Goal: Task Accomplishment & Management: Manage account settings

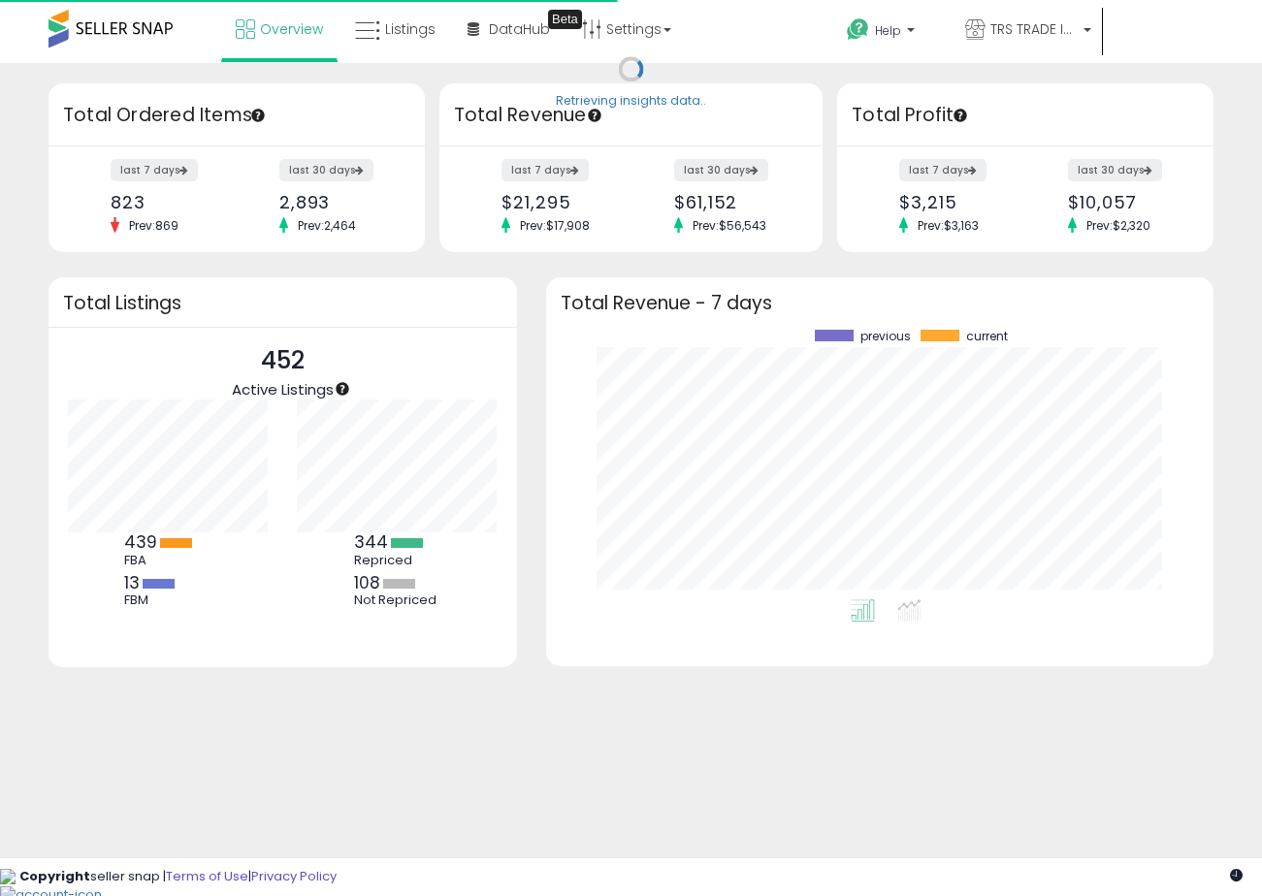
scroll to position [270, 628]
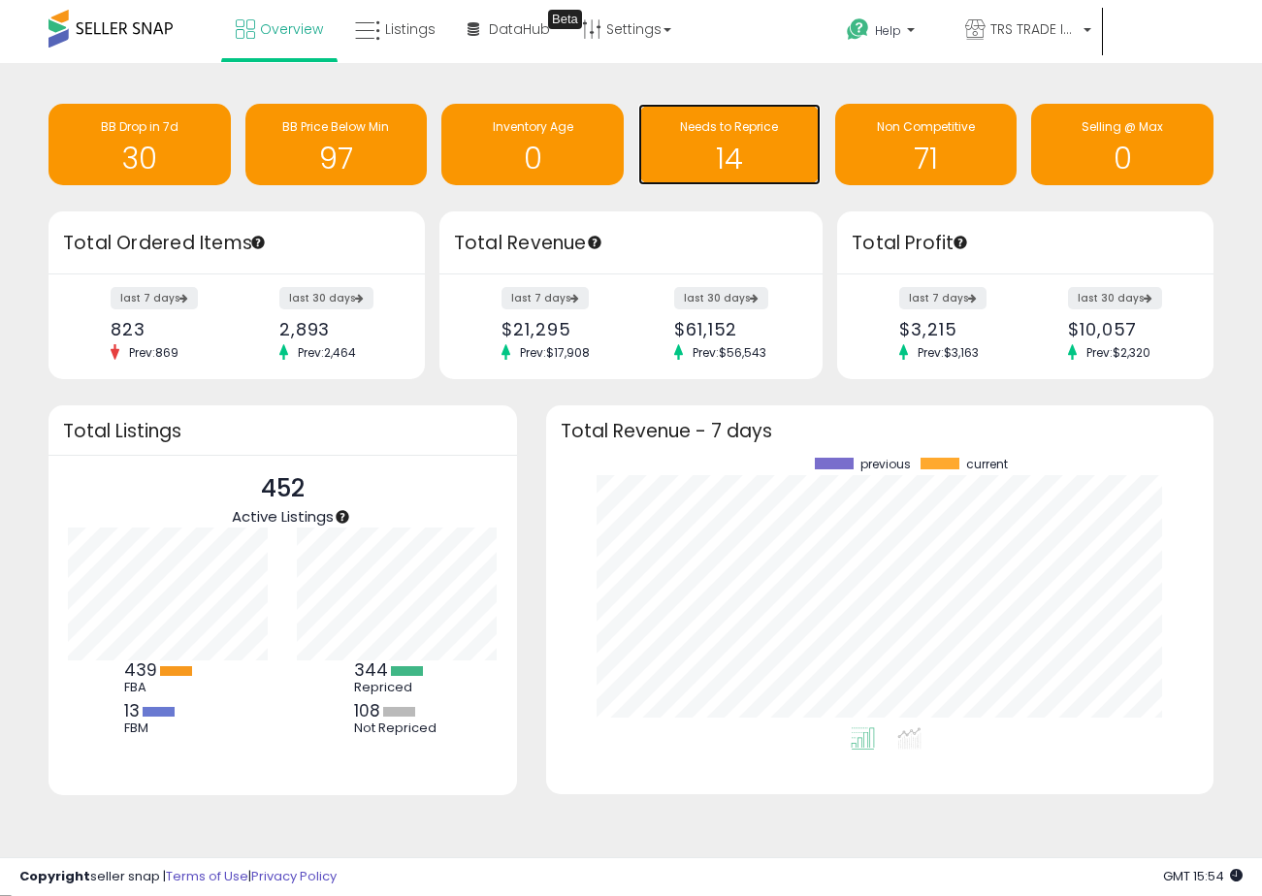
click at [724, 145] on h1 "14" at bounding box center [729, 159] width 163 height 32
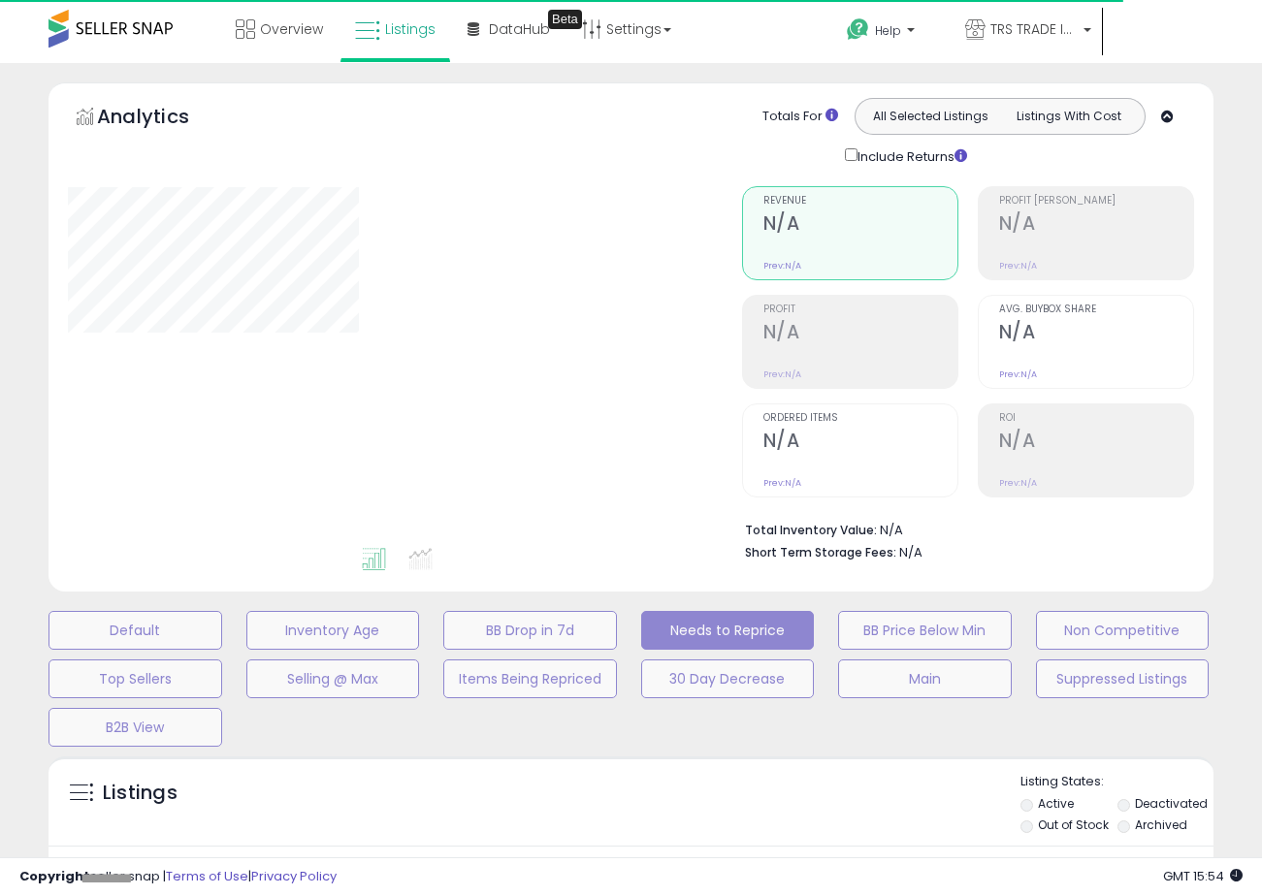
select select "**"
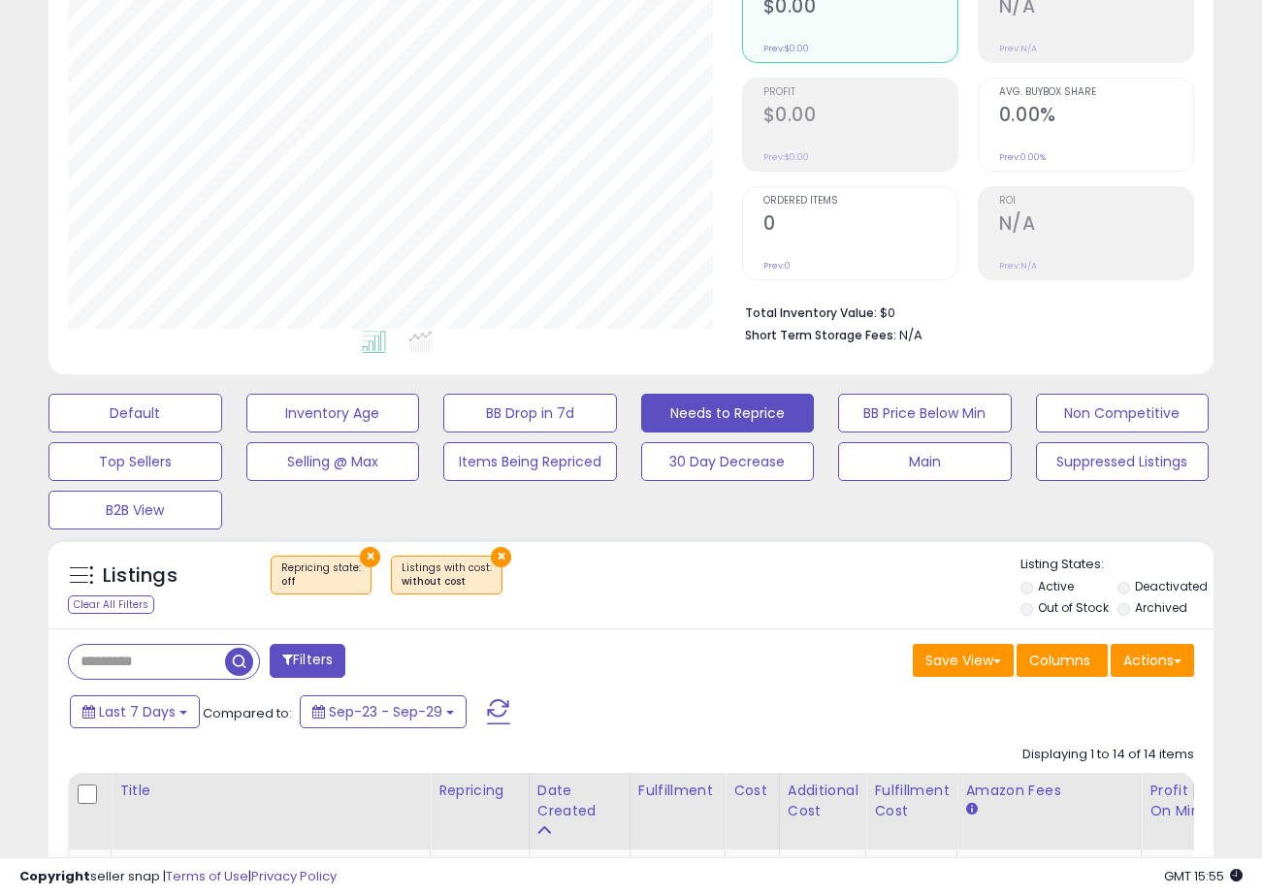
scroll to position [246, 0]
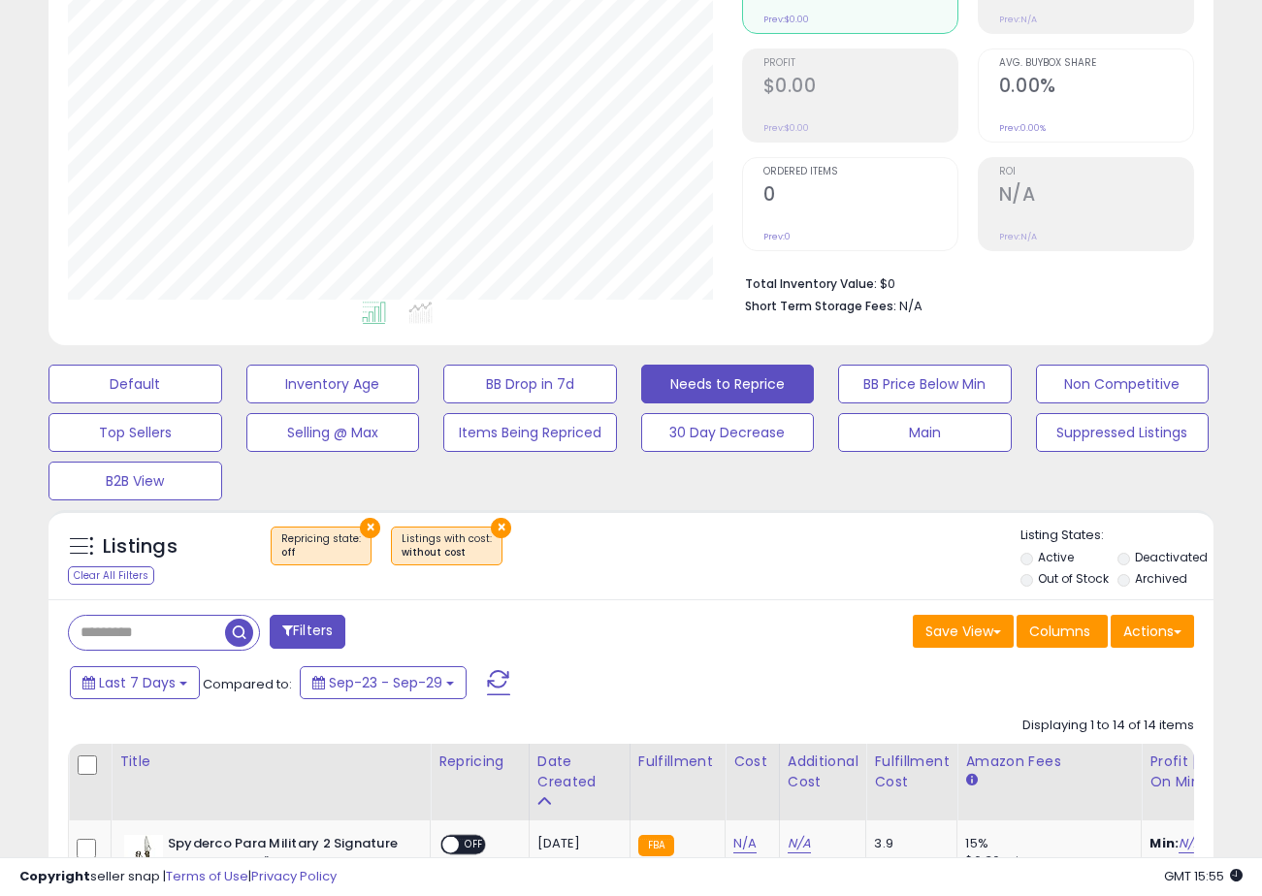
click at [1144, 557] on label "Deactivated" at bounding box center [1171, 557] width 73 height 16
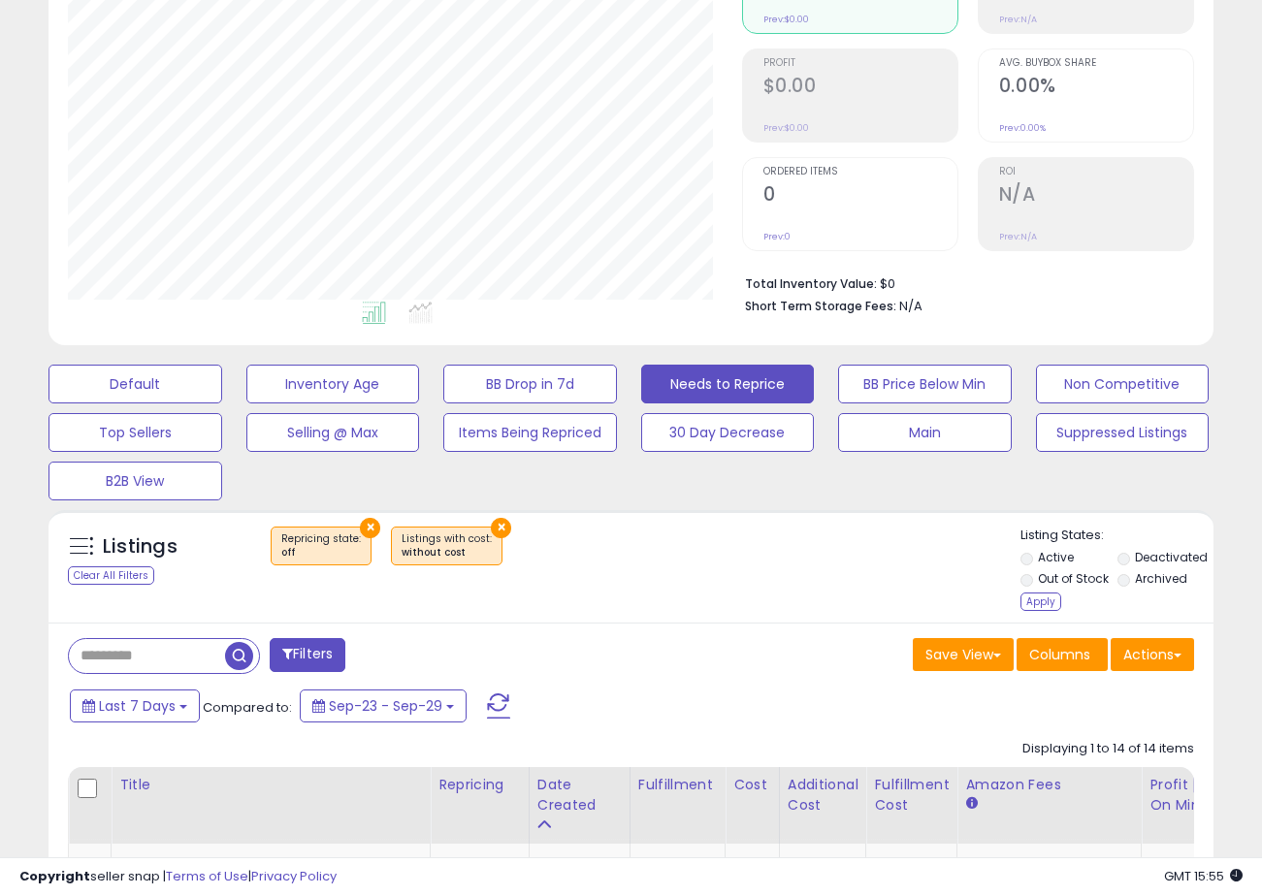
click at [1144, 583] on label "Archived" at bounding box center [1161, 578] width 52 height 16
click at [1032, 612] on div "Listing States: Active Deactivated Out of Stock Archived Apply" at bounding box center [1116, 571] width 193 height 89
click at [1027, 595] on div "Apply" at bounding box center [1040, 602] width 41 height 18
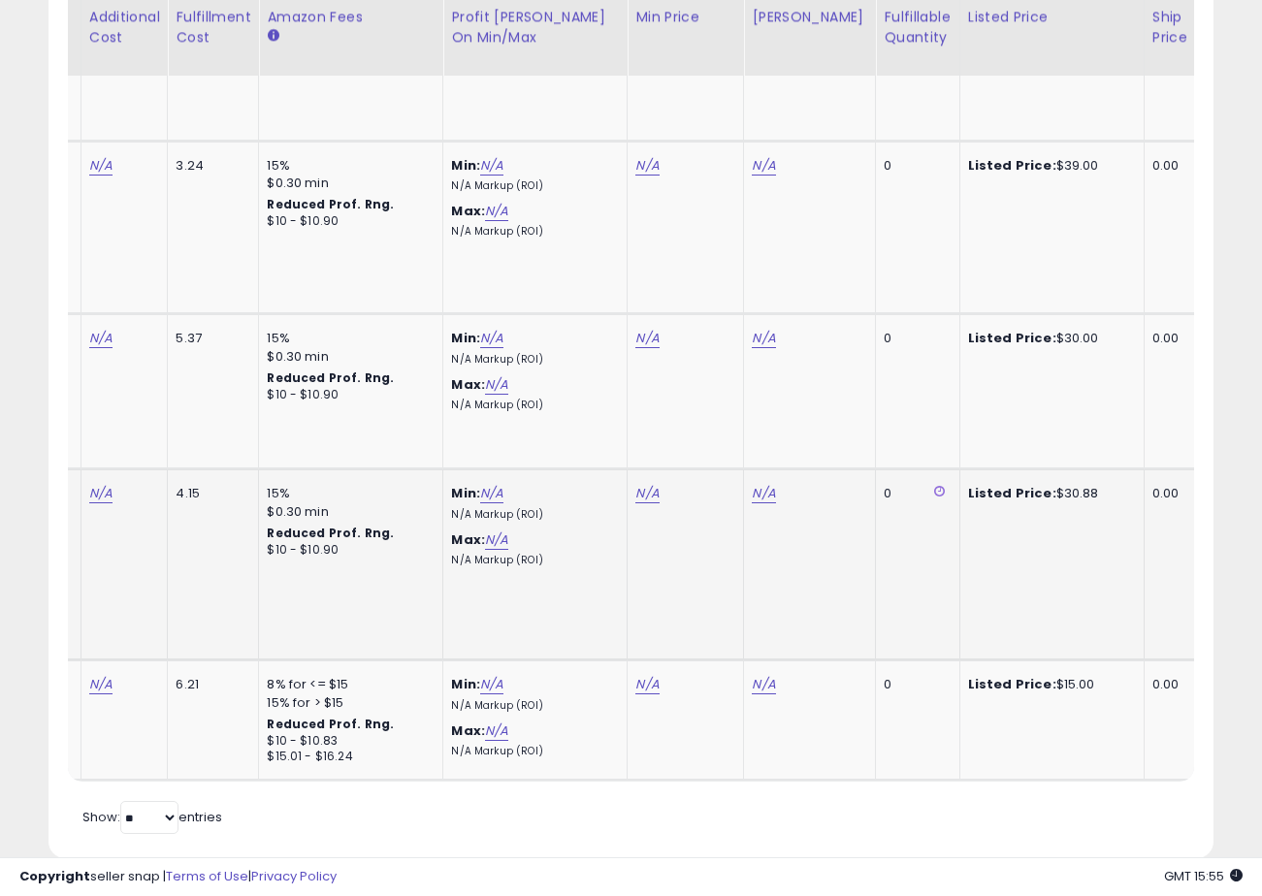
scroll to position [0, 0]
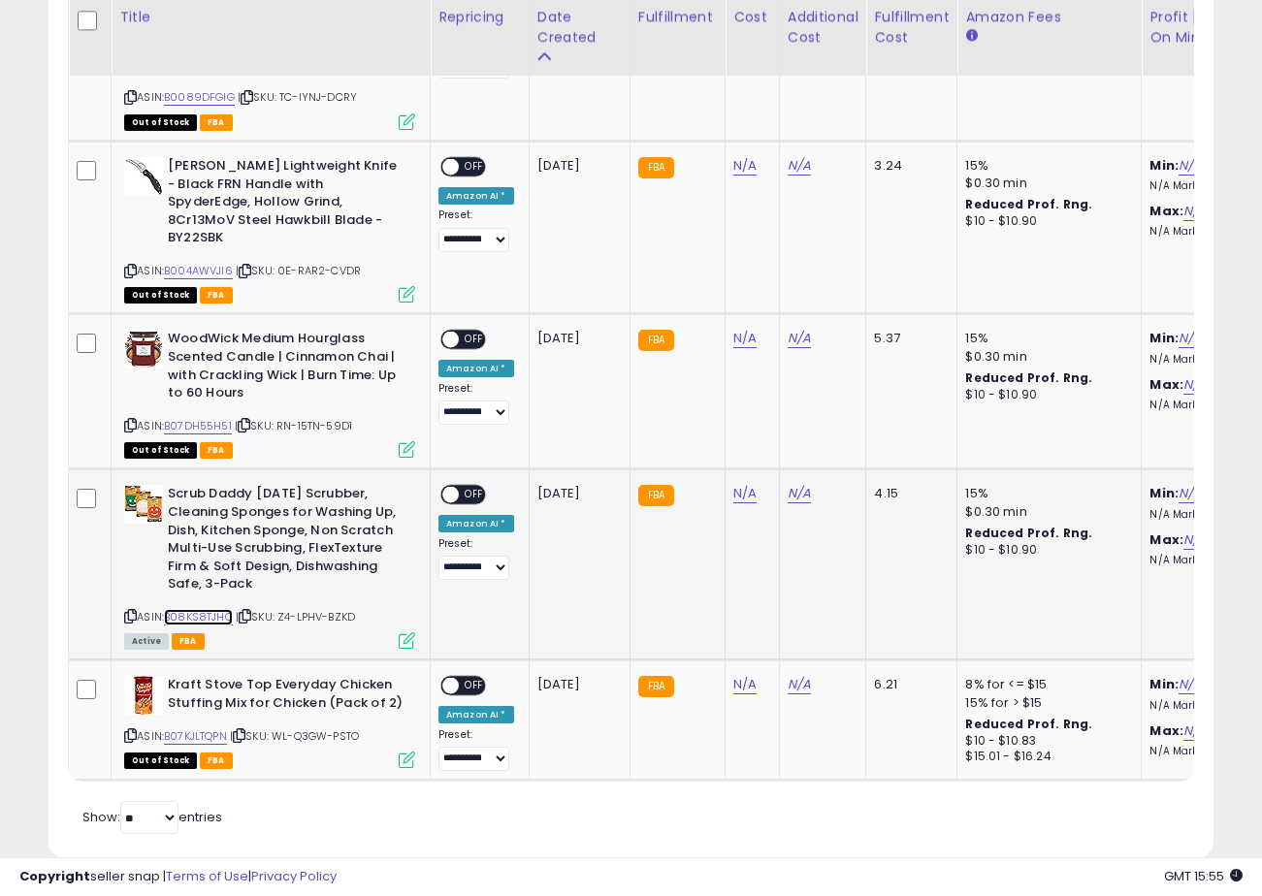
click at [196, 609] on link "B08KS8TJHQ" at bounding box center [198, 617] width 69 height 16
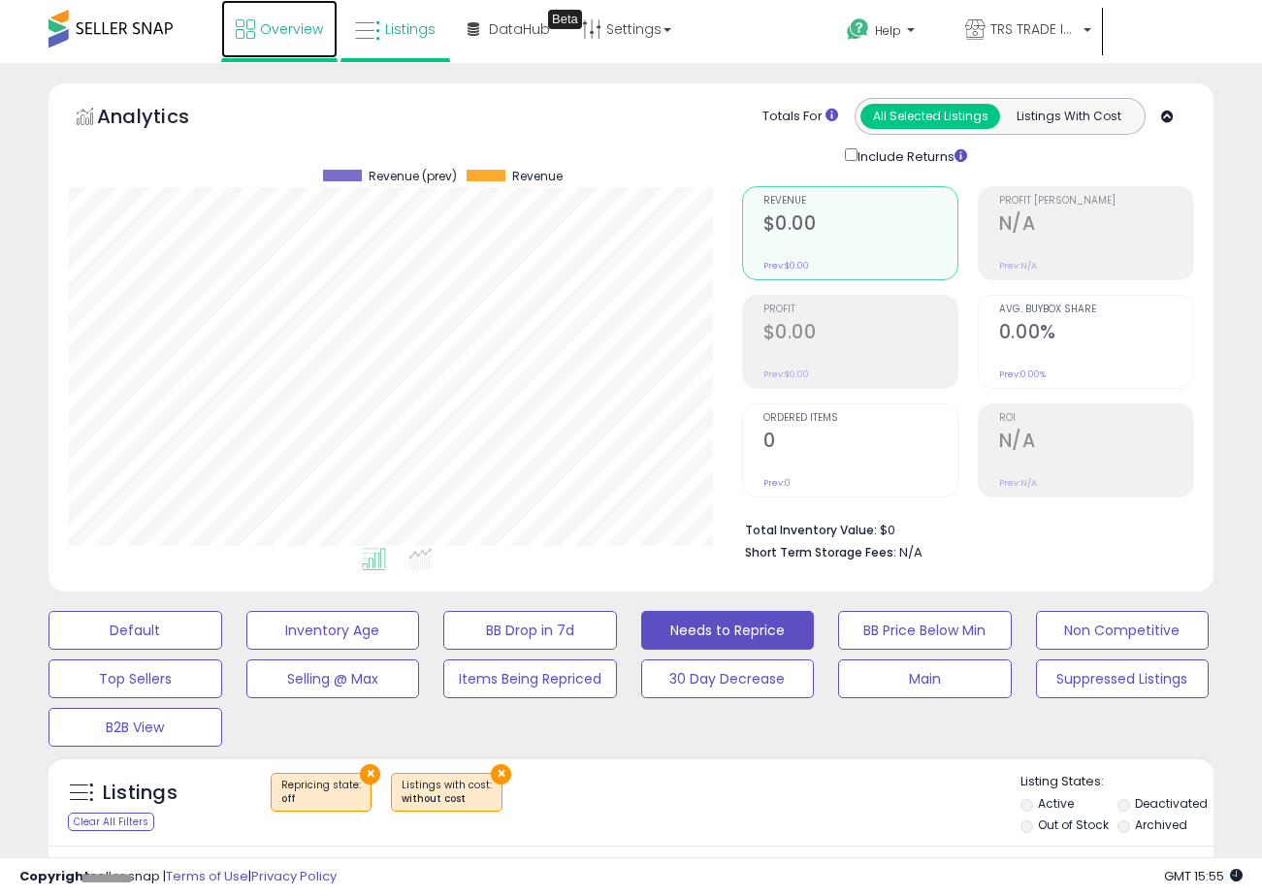
click at [274, 38] on link "Overview" at bounding box center [279, 29] width 116 height 58
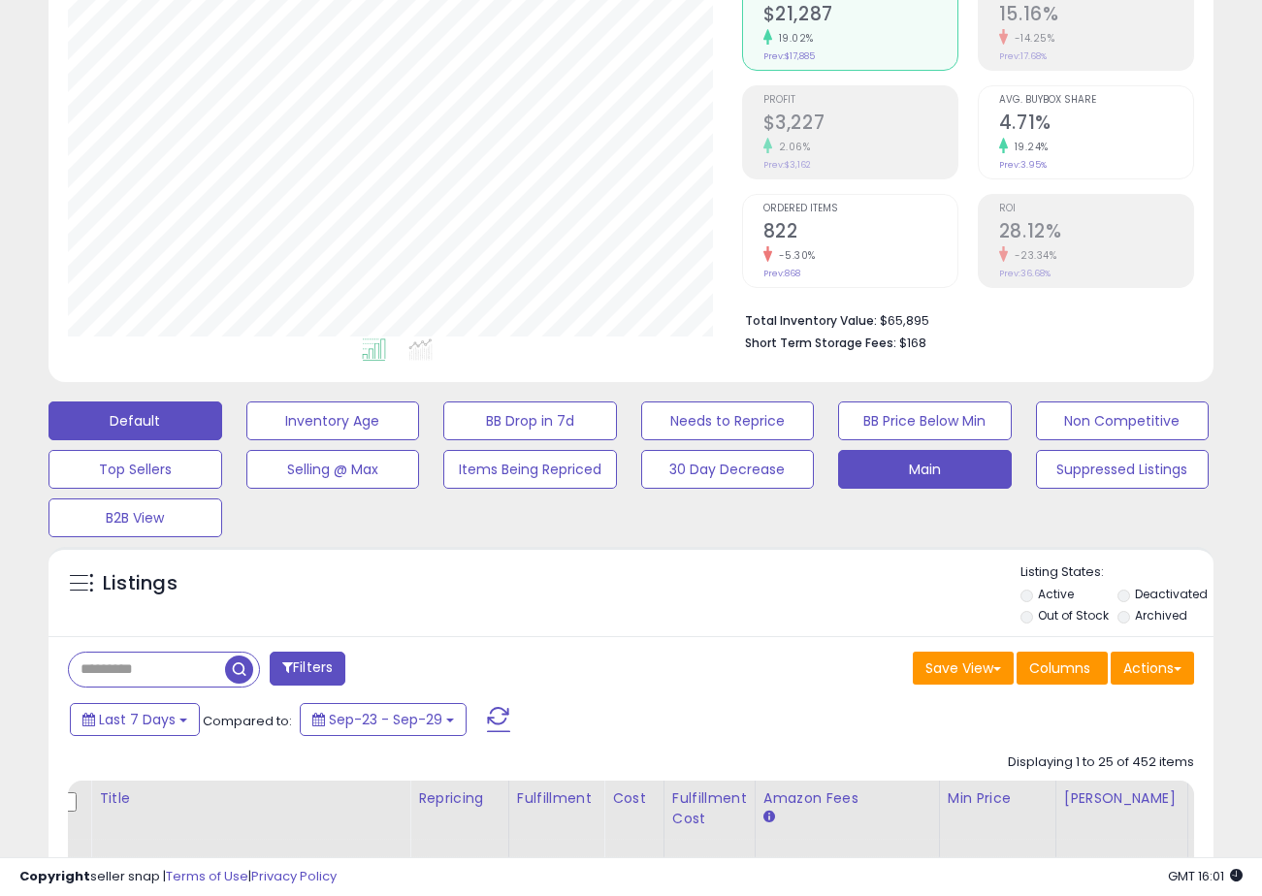
click at [948, 469] on button "Main" at bounding box center [925, 469] width 174 height 39
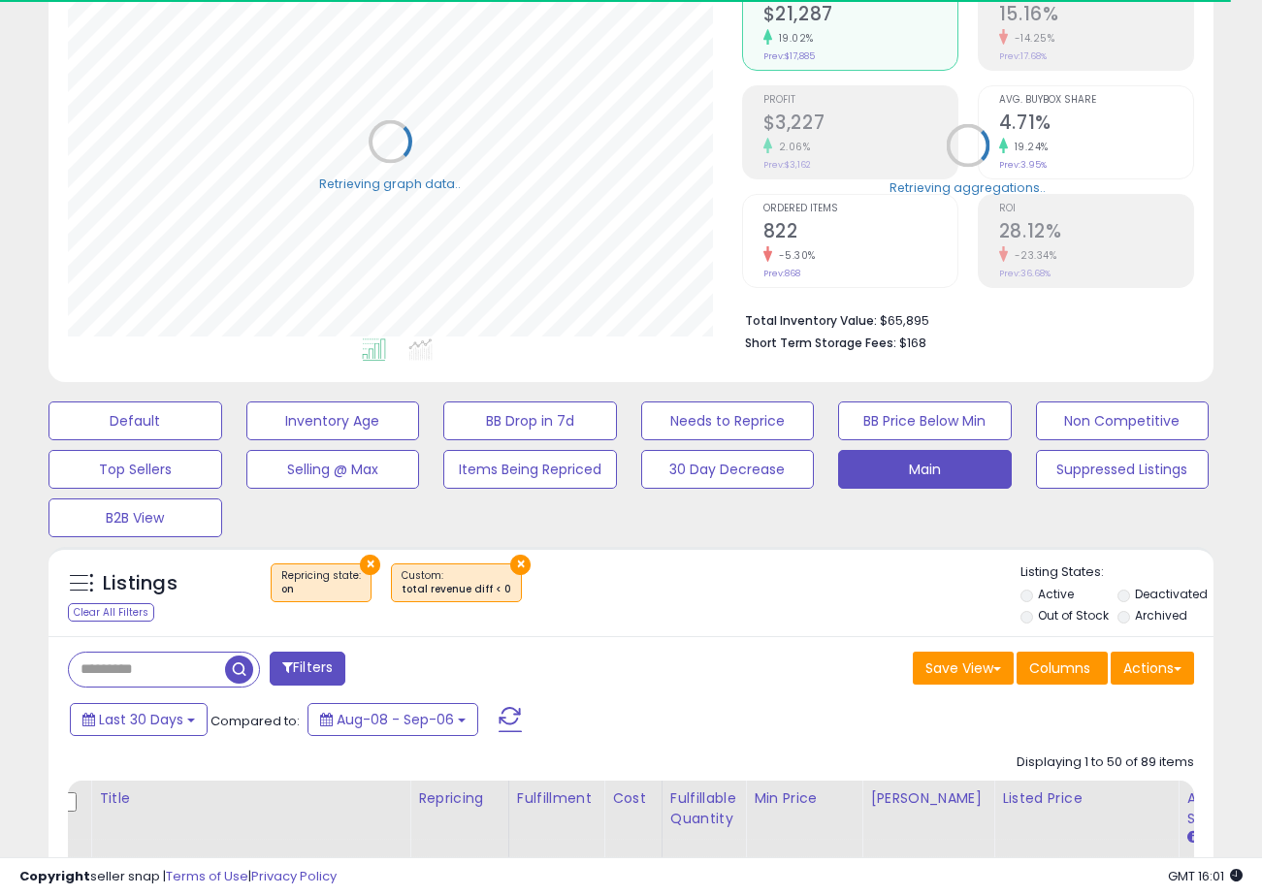
select select "**"
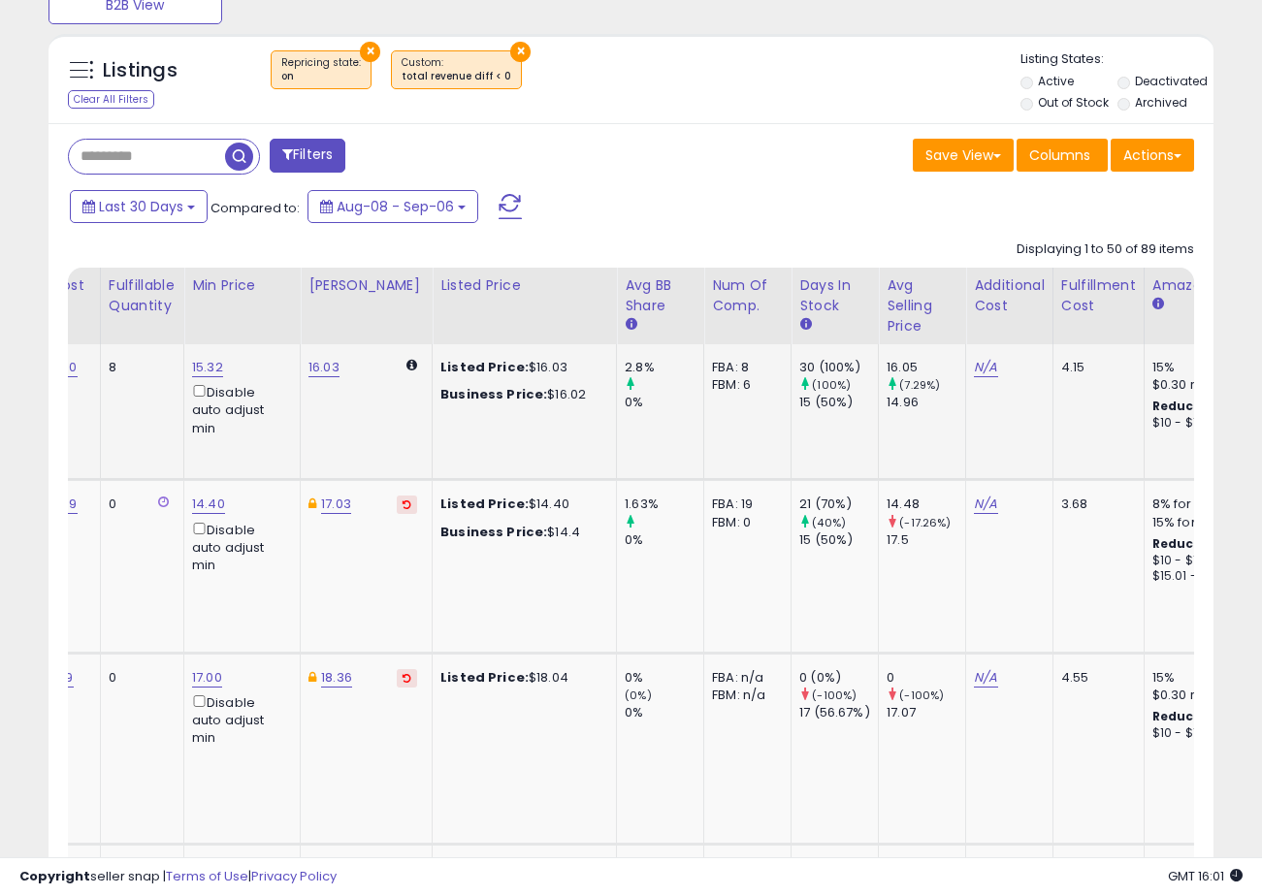
scroll to position [0, 604]
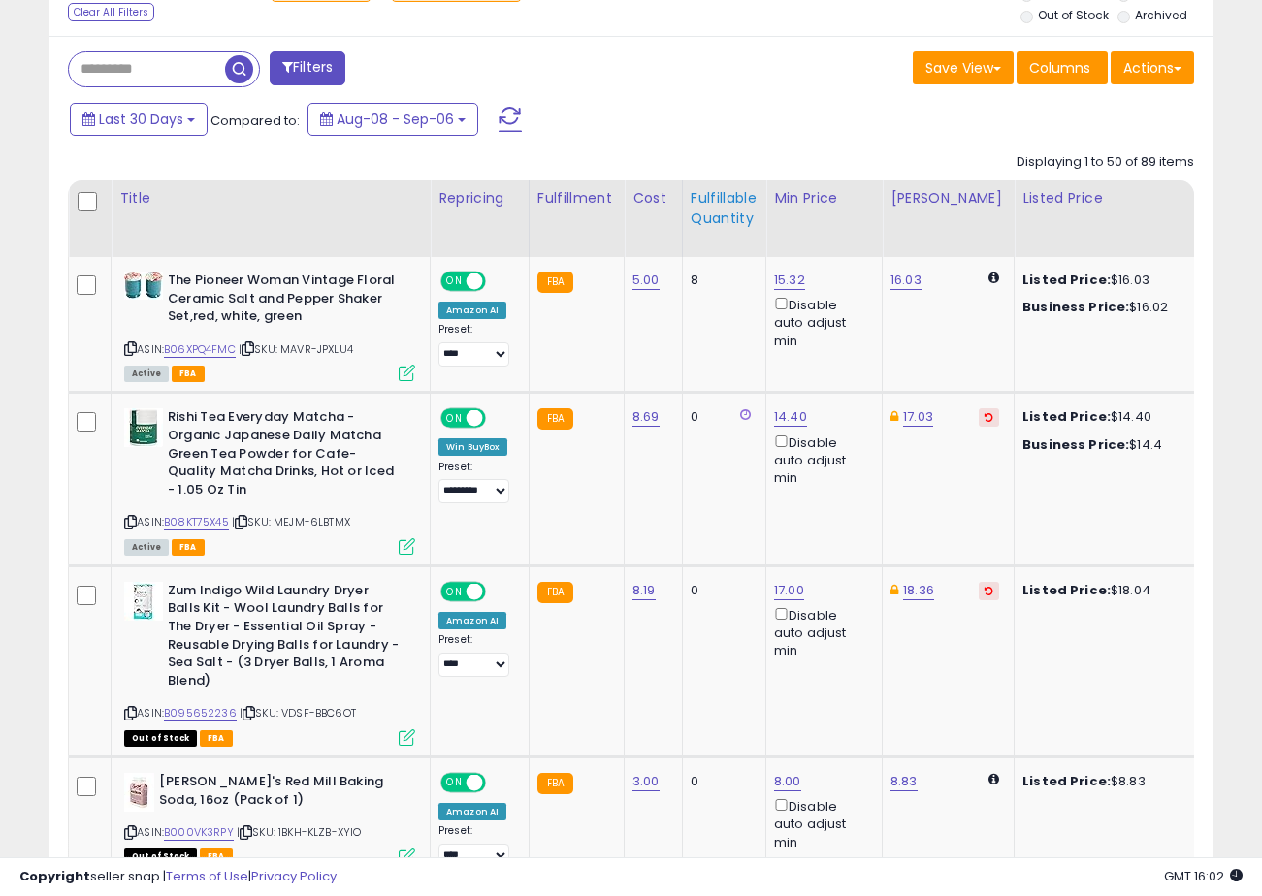
click at [715, 206] on div "Fulfillable Quantity" at bounding box center [724, 208] width 67 height 41
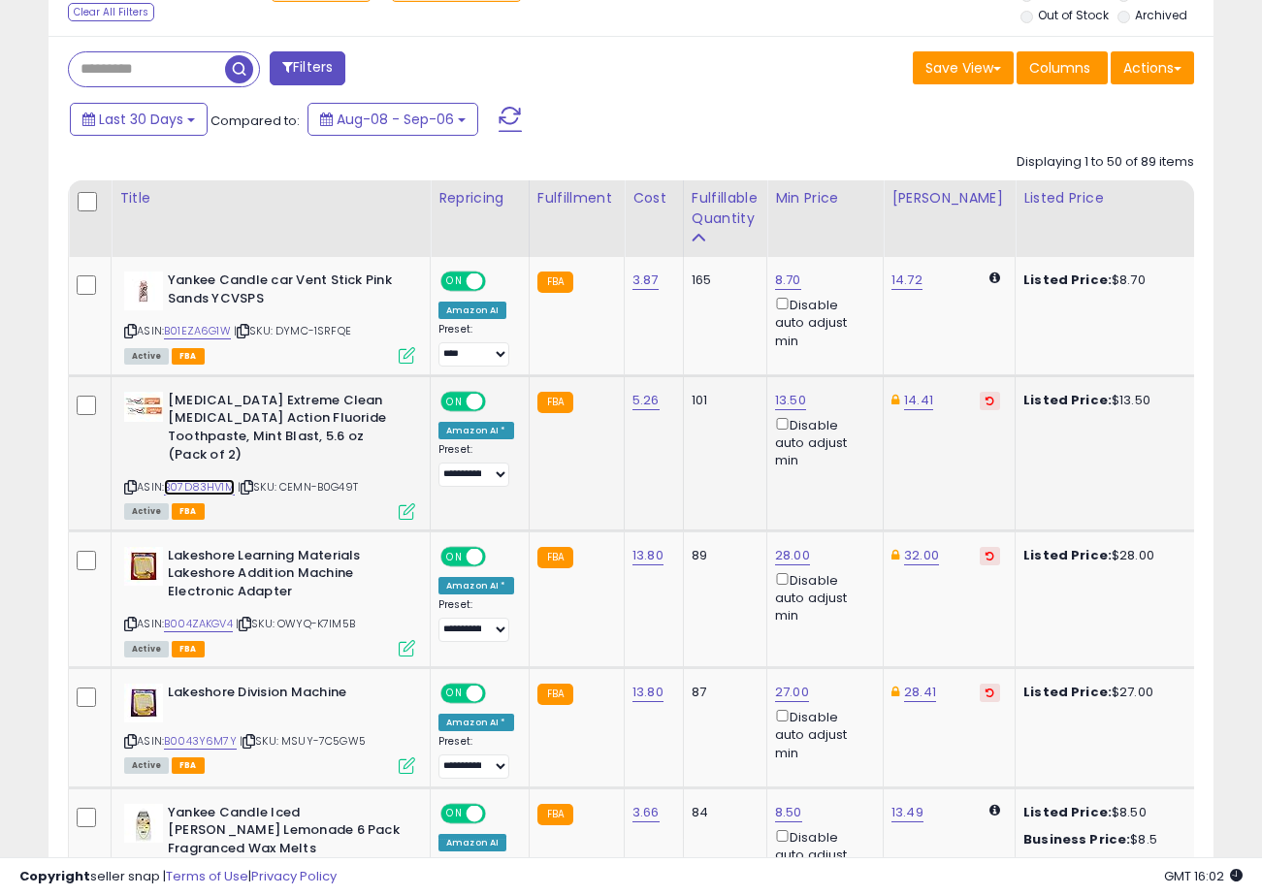
click at [213, 487] on link "B07D83HV1M" at bounding box center [199, 487] width 71 height 16
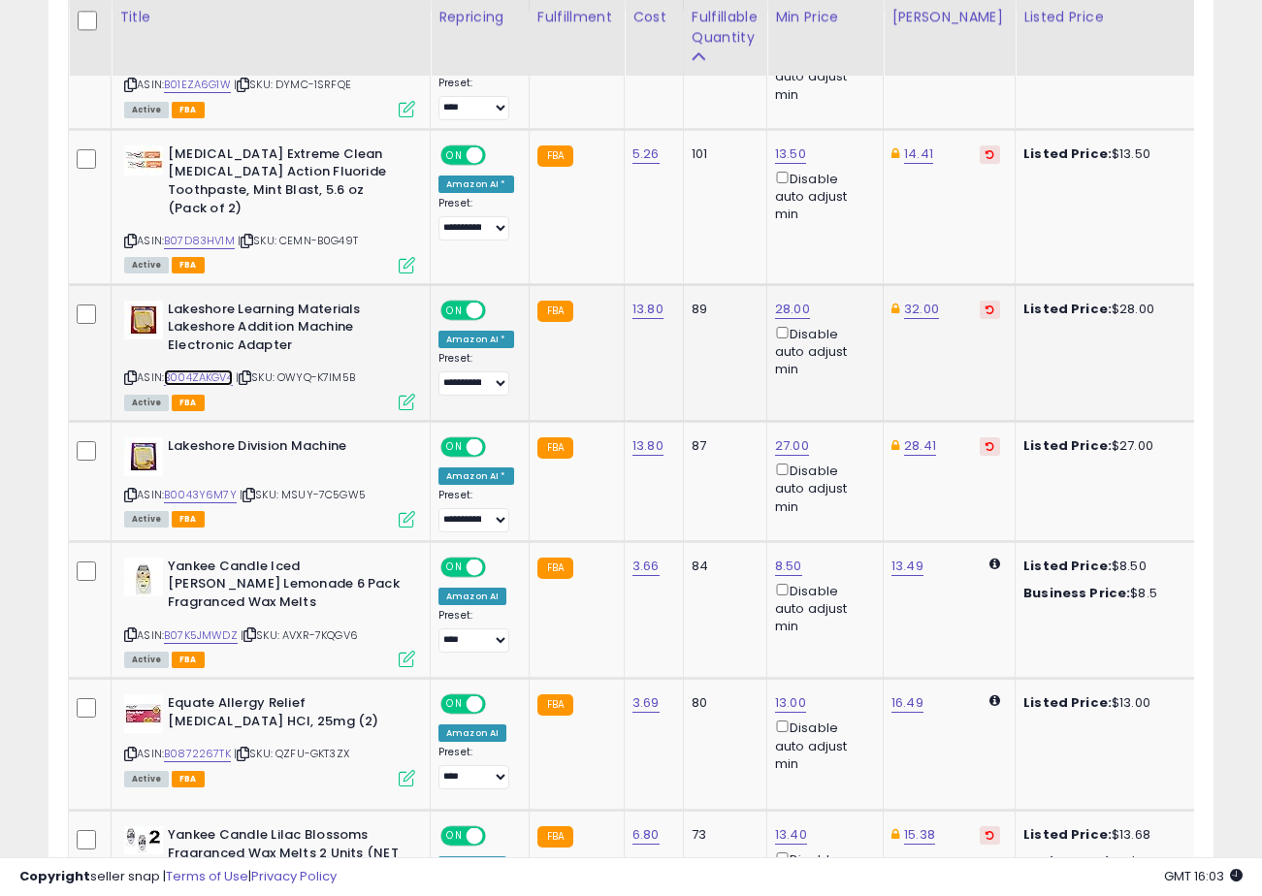
click at [208, 378] on link "B004ZAKGV4" at bounding box center [198, 377] width 69 height 16
click at [208, 500] on link "B0043Y6M7Y" at bounding box center [200, 495] width 73 height 16
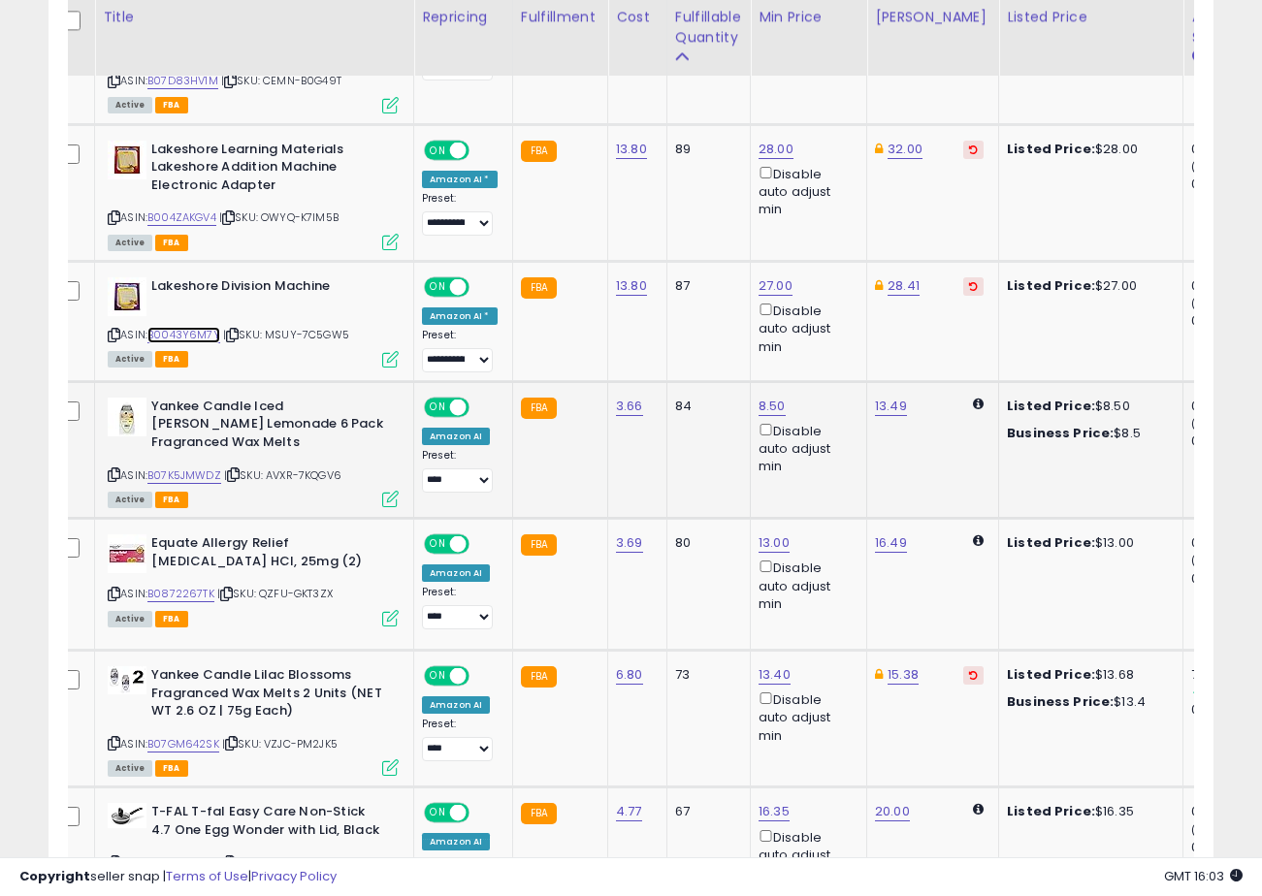
scroll to position [0, 0]
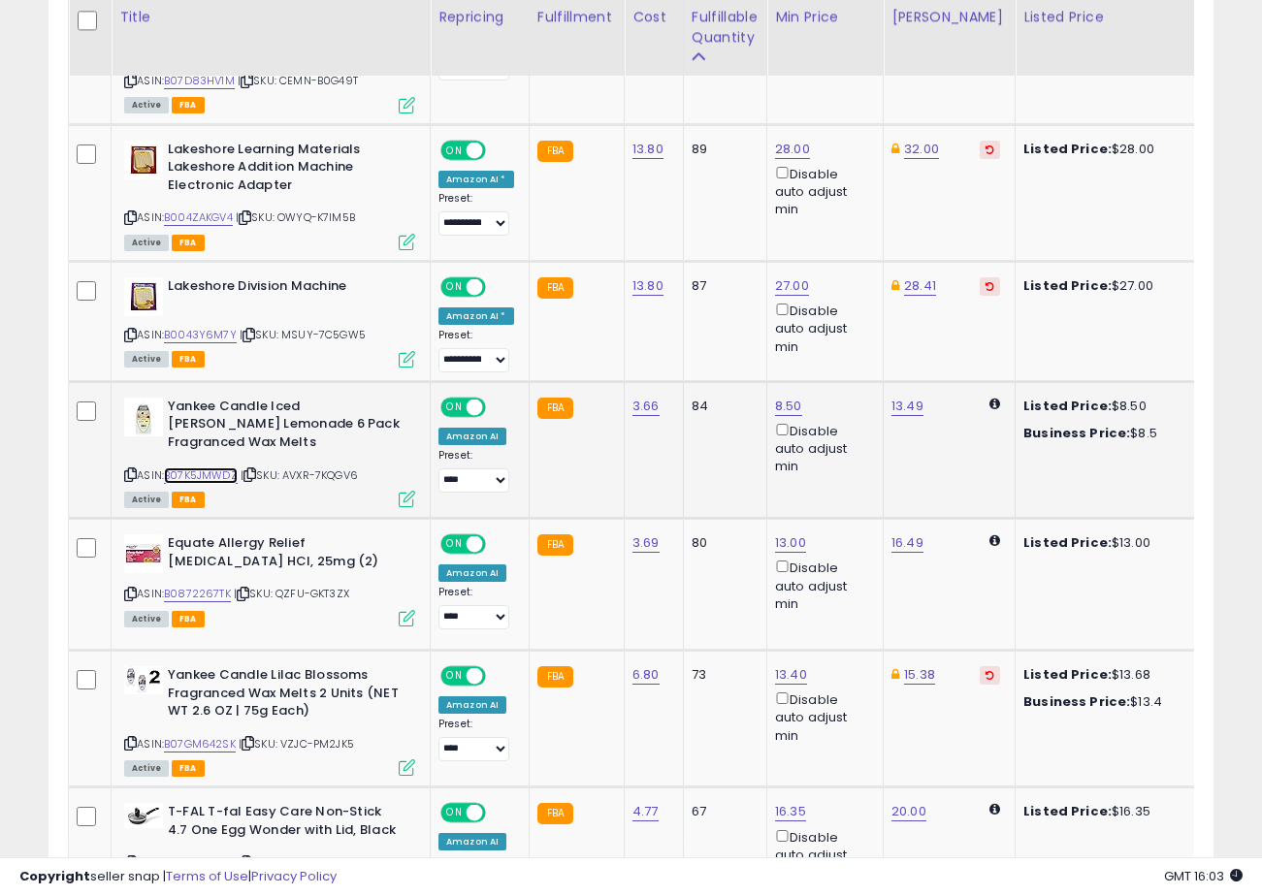
click at [214, 475] on link "B07K5JMWDZ" at bounding box center [201, 475] width 74 height 16
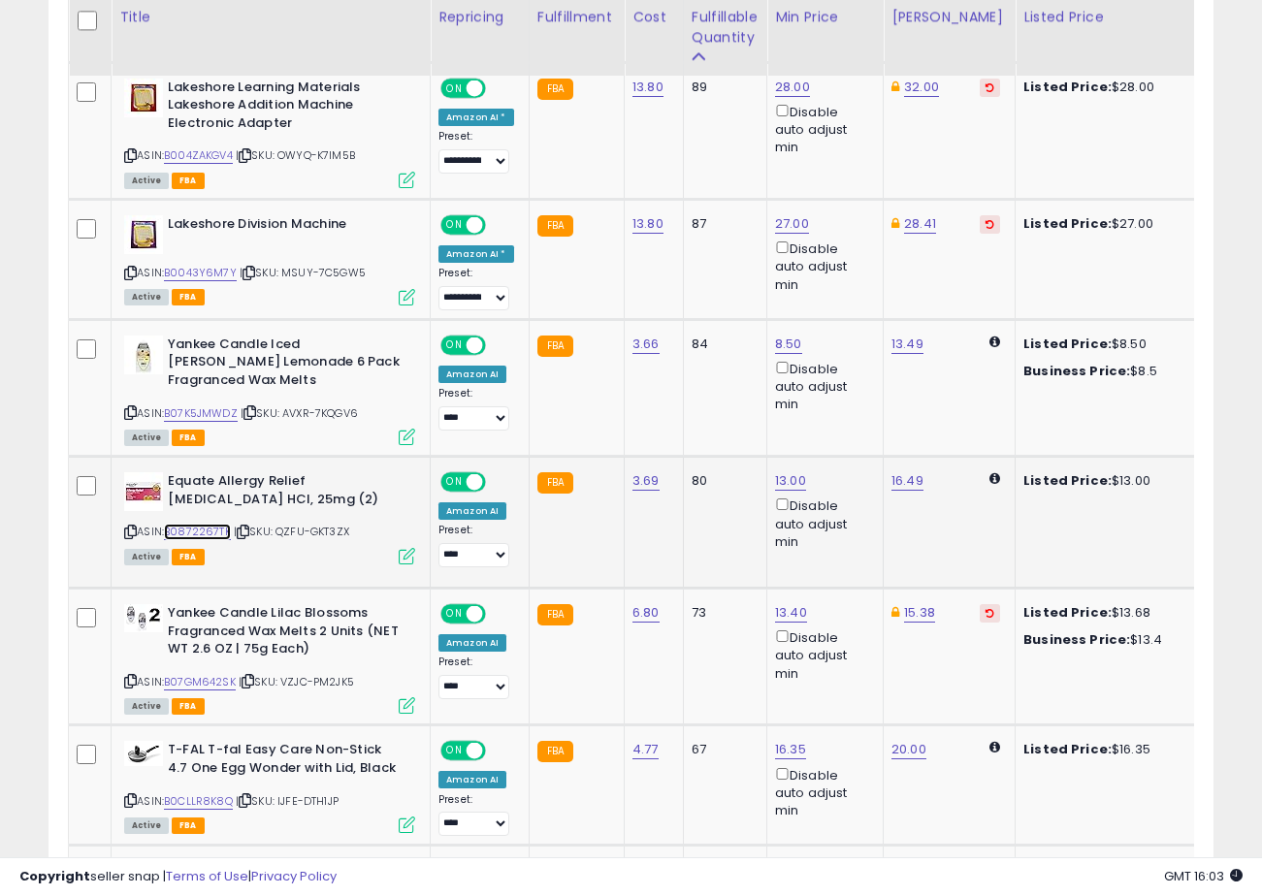
click at [209, 529] on link "B0872267TK" at bounding box center [197, 532] width 67 height 16
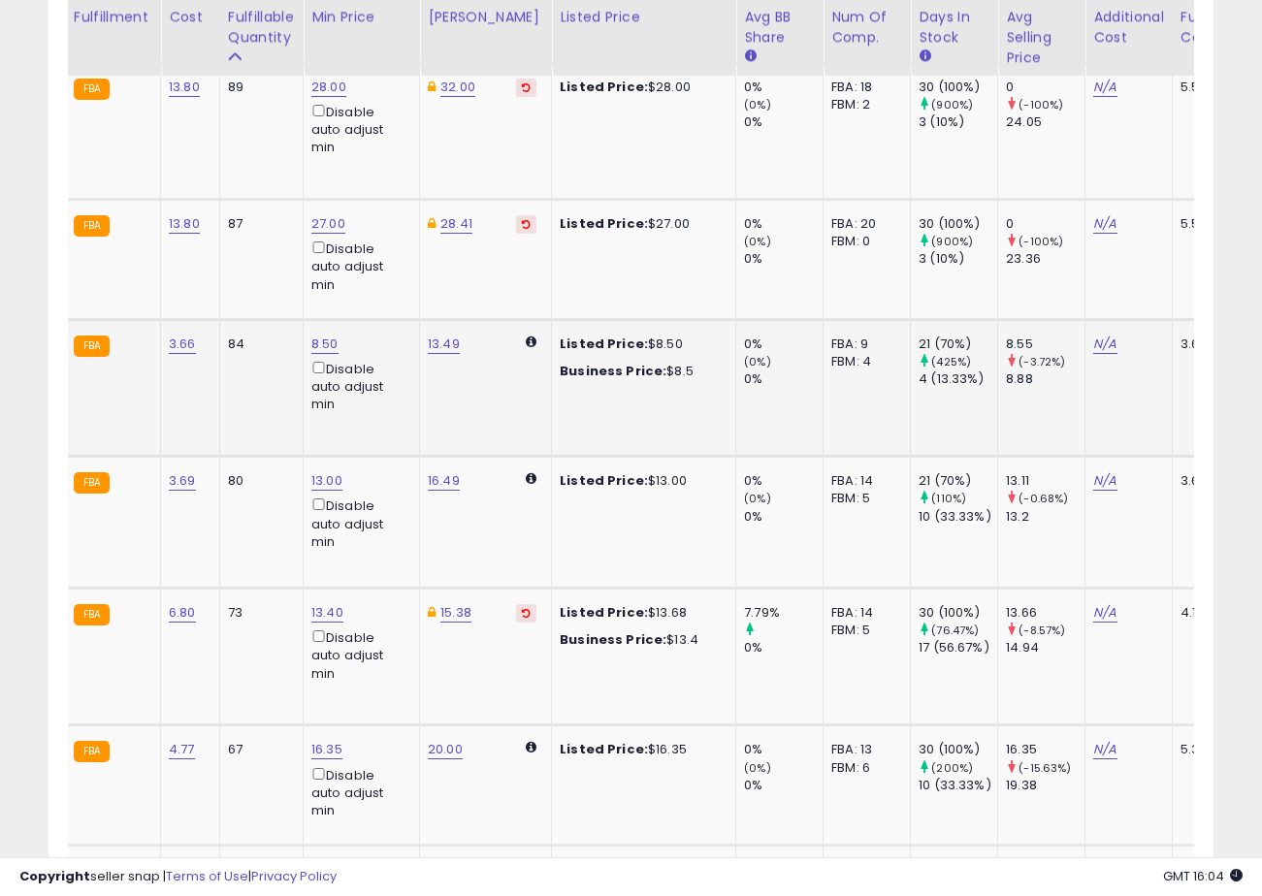
scroll to position [0, 530]
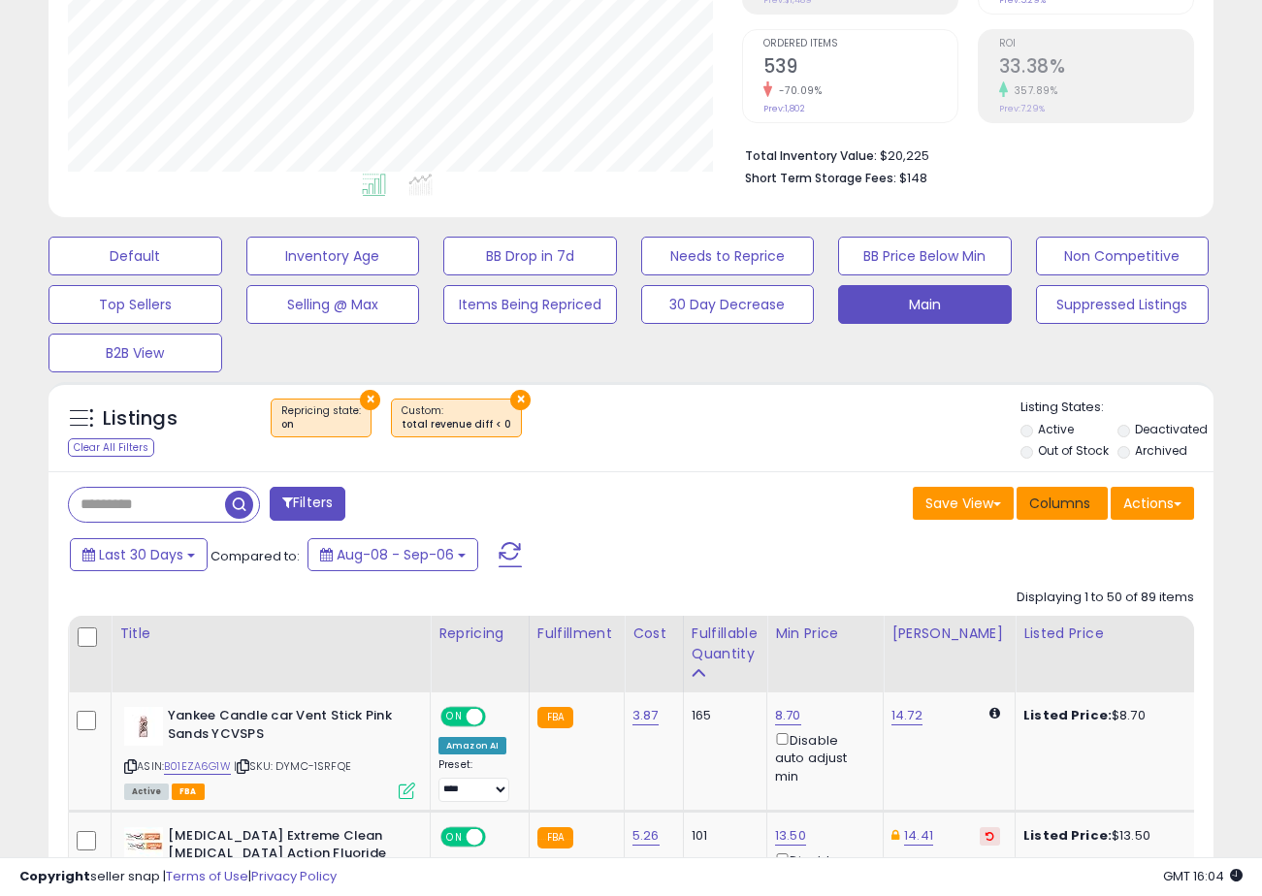
click at [1072, 504] on span "Columns" at bounding box center [1059, 503] width 61 height 19
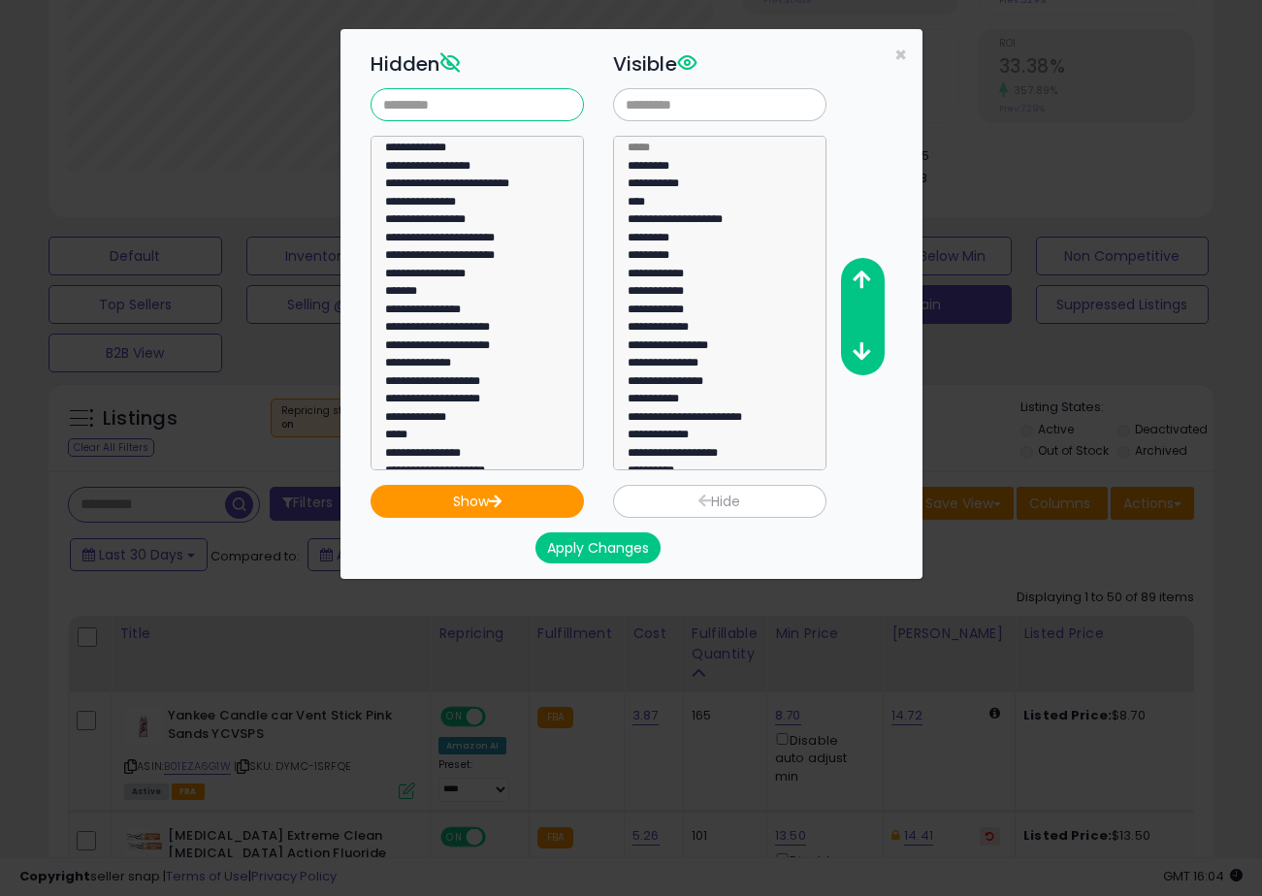
click at [493, 113] on input "text" at bounding box center [476, 104] width 213 height 33
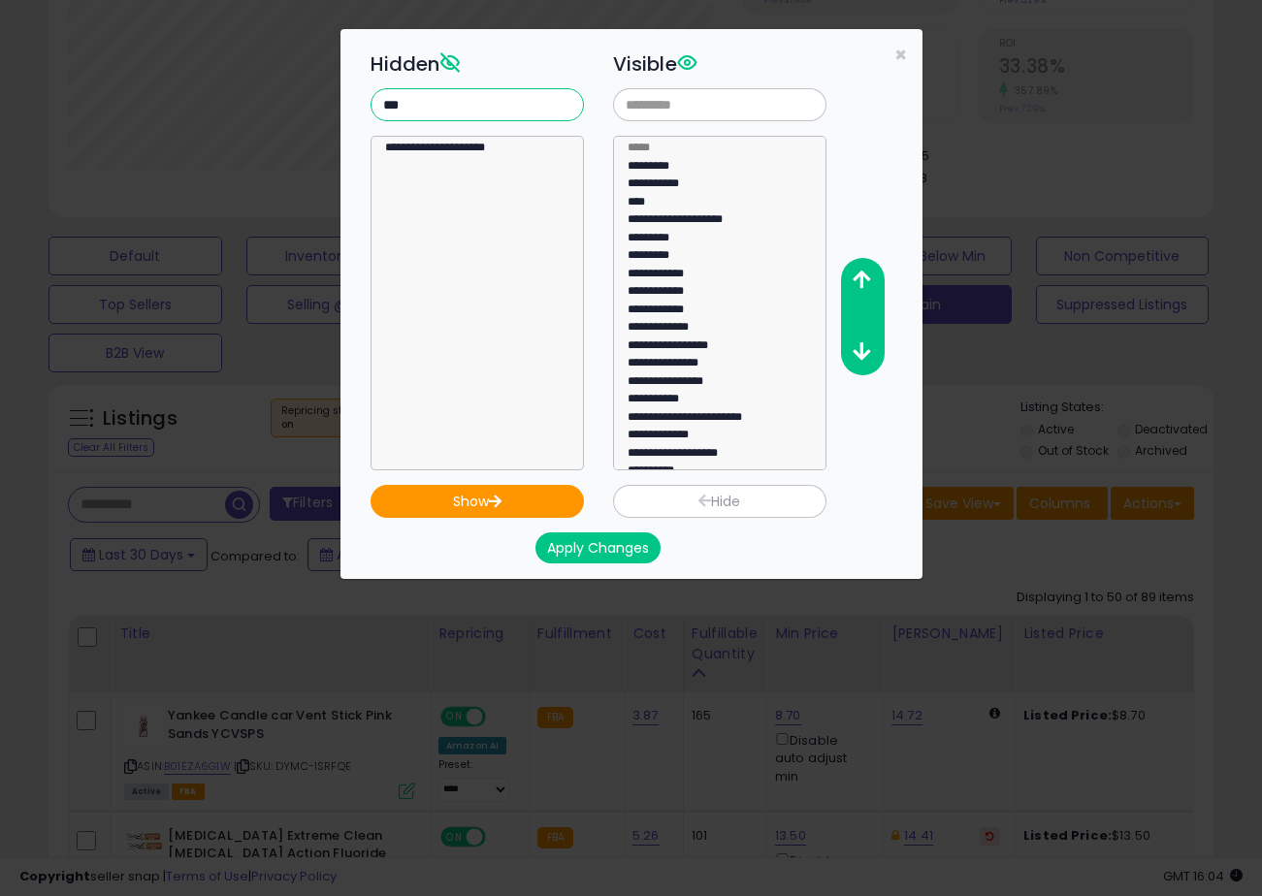
type input "***"
select select "**********"
click at [431, 150] on option "**********" at bounding box center [477, 151] width 188 height 18
click at [486, 492] on button "Show" at bounding box center [476, 501] width 213 height 33
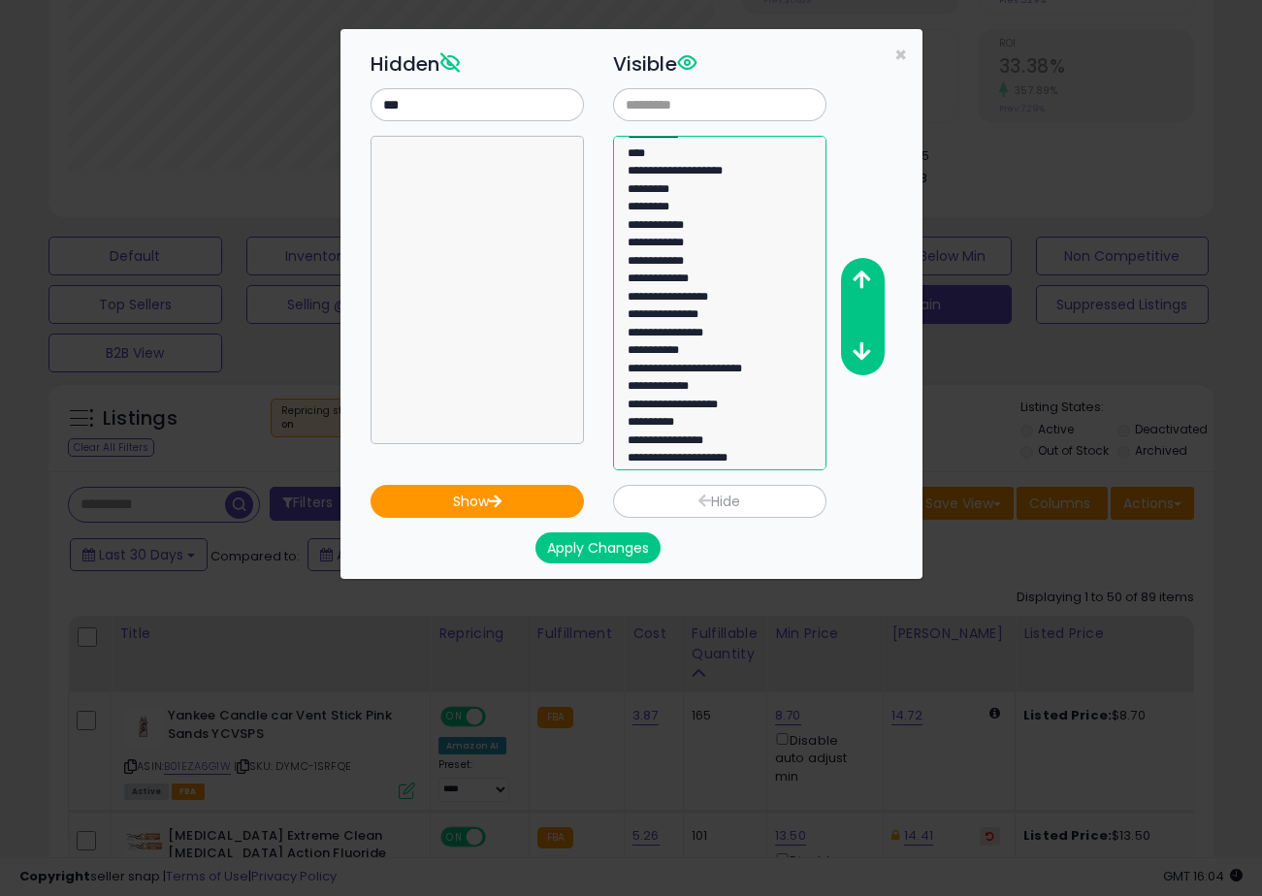
select select "**********"
click at [722, 456] on option "**********" at bounding box center [720, 461] width 188 height 18
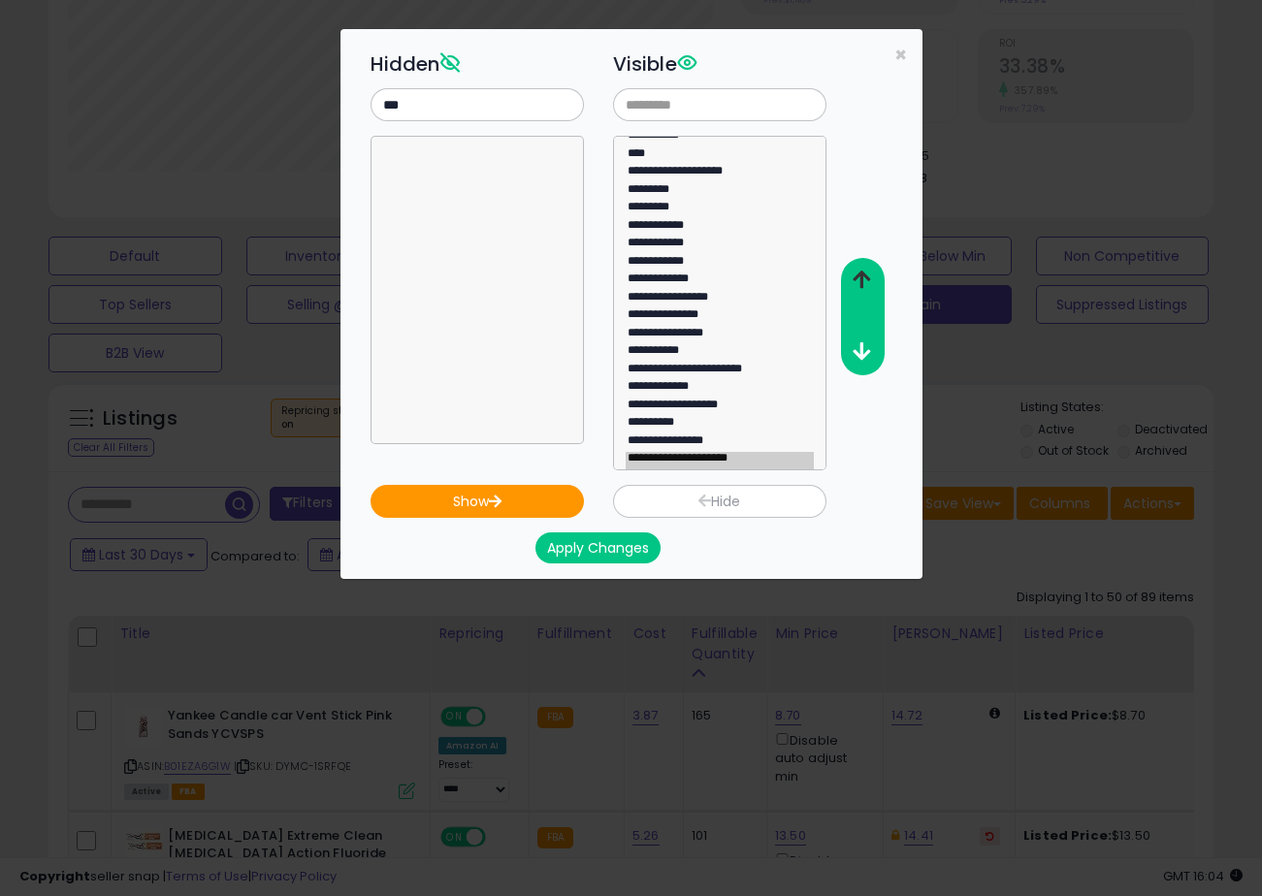
click at [866, 272] on icon "button" at bounding box center [860, 280] width 17 height 20
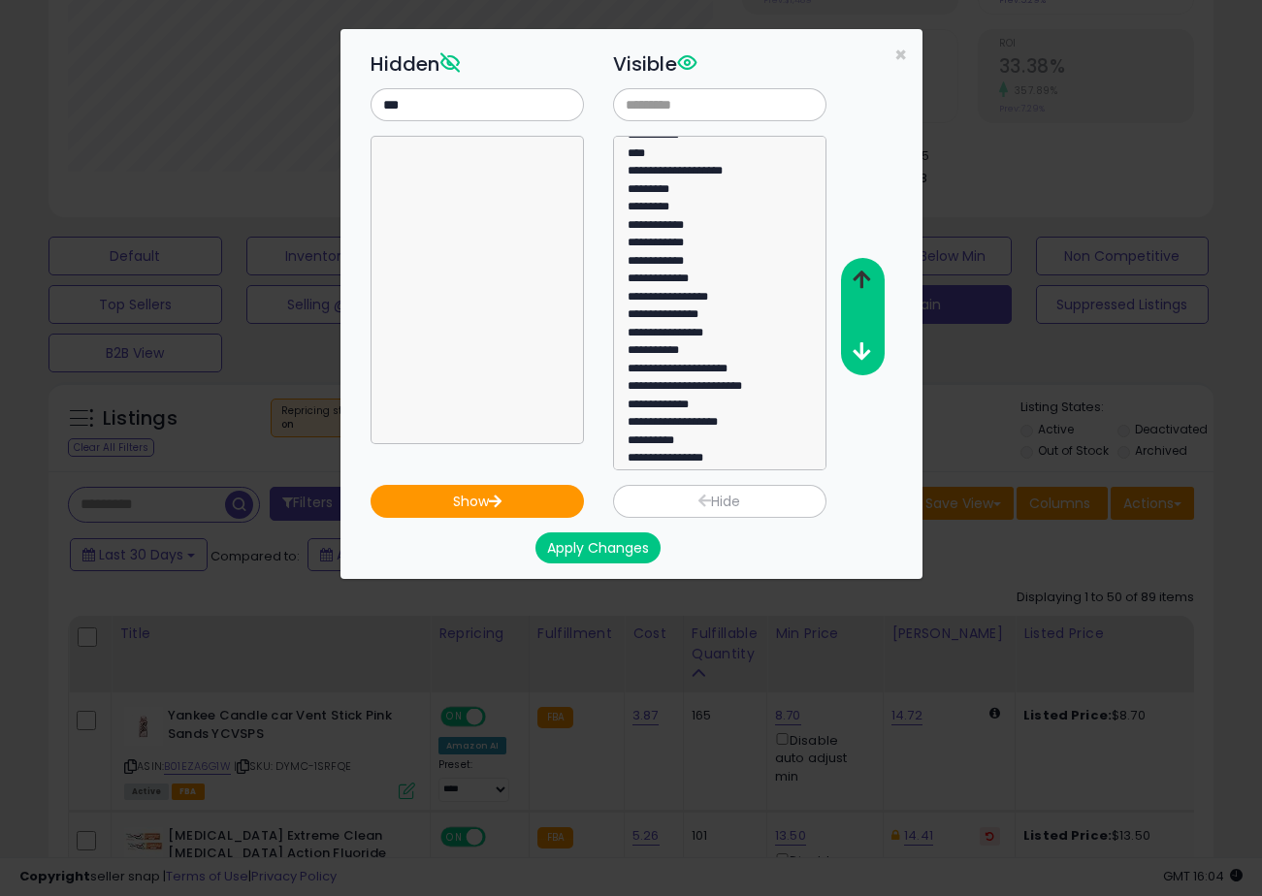
click at [866, 272] on icon "button" at bounding box center [860, 280] width 17 height 20
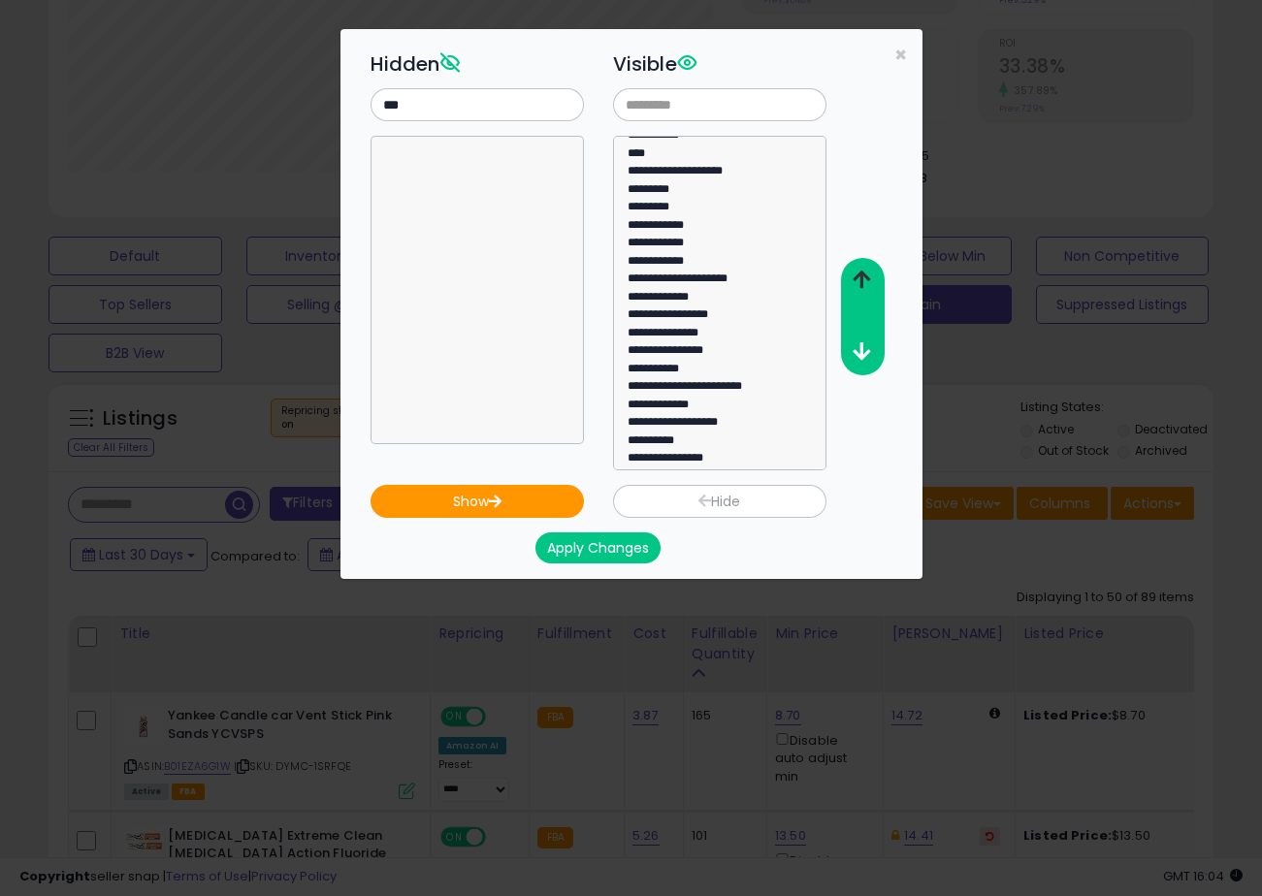
click at [866, 272] on icon "button" at bounding box center [860, 280] width 17 height 20
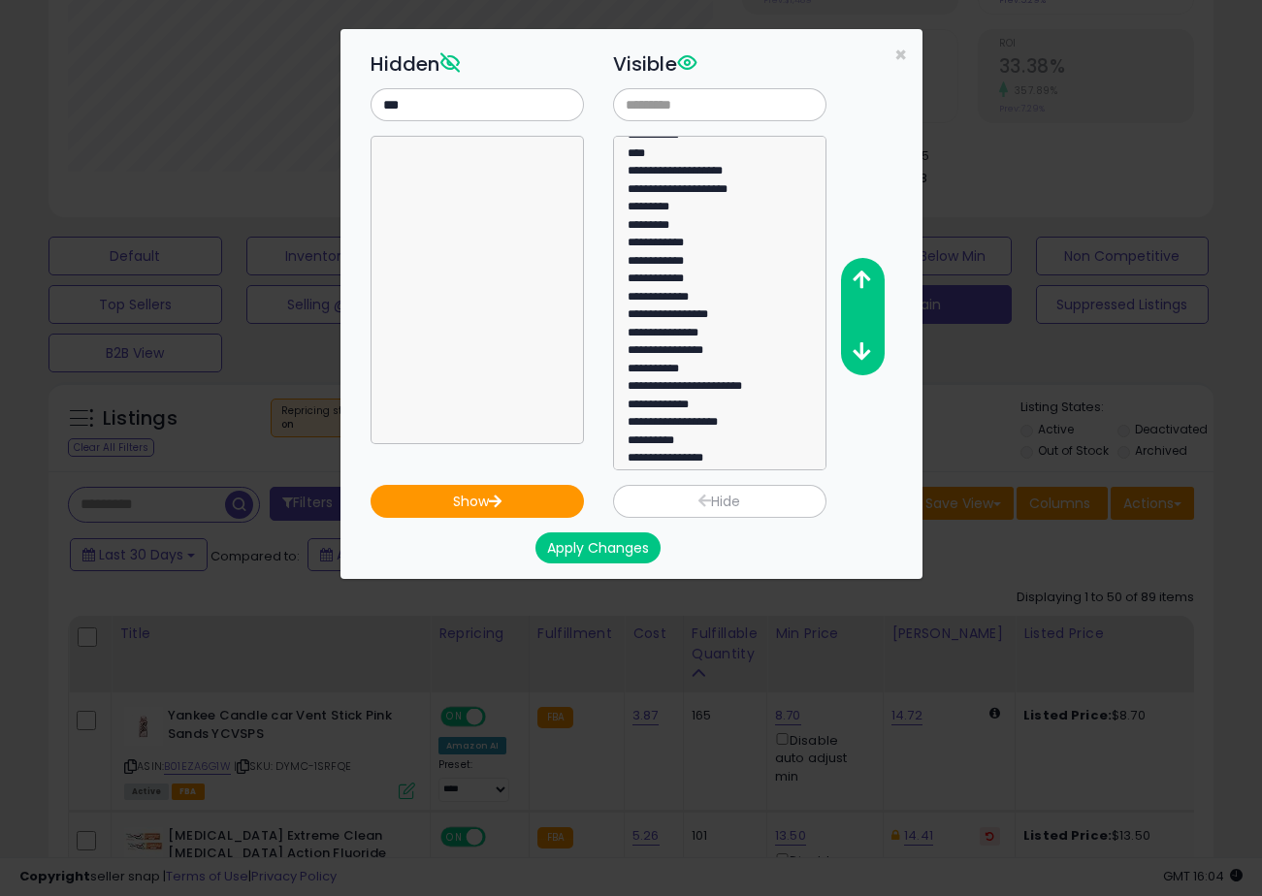
click at [577, 538] on button "Apply Changes" at bounding box center [597, 547] width 125 height 31
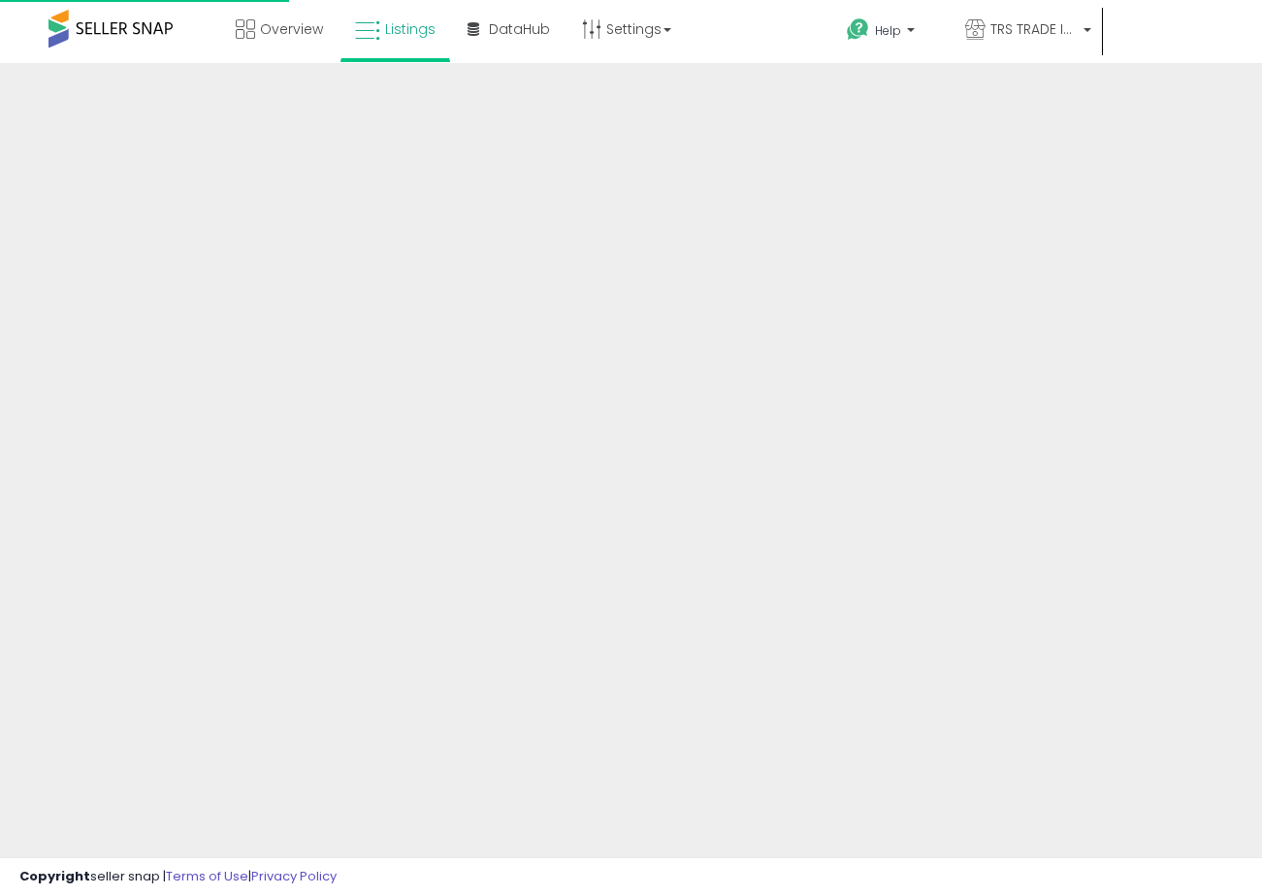
scroll to position [341, 0]
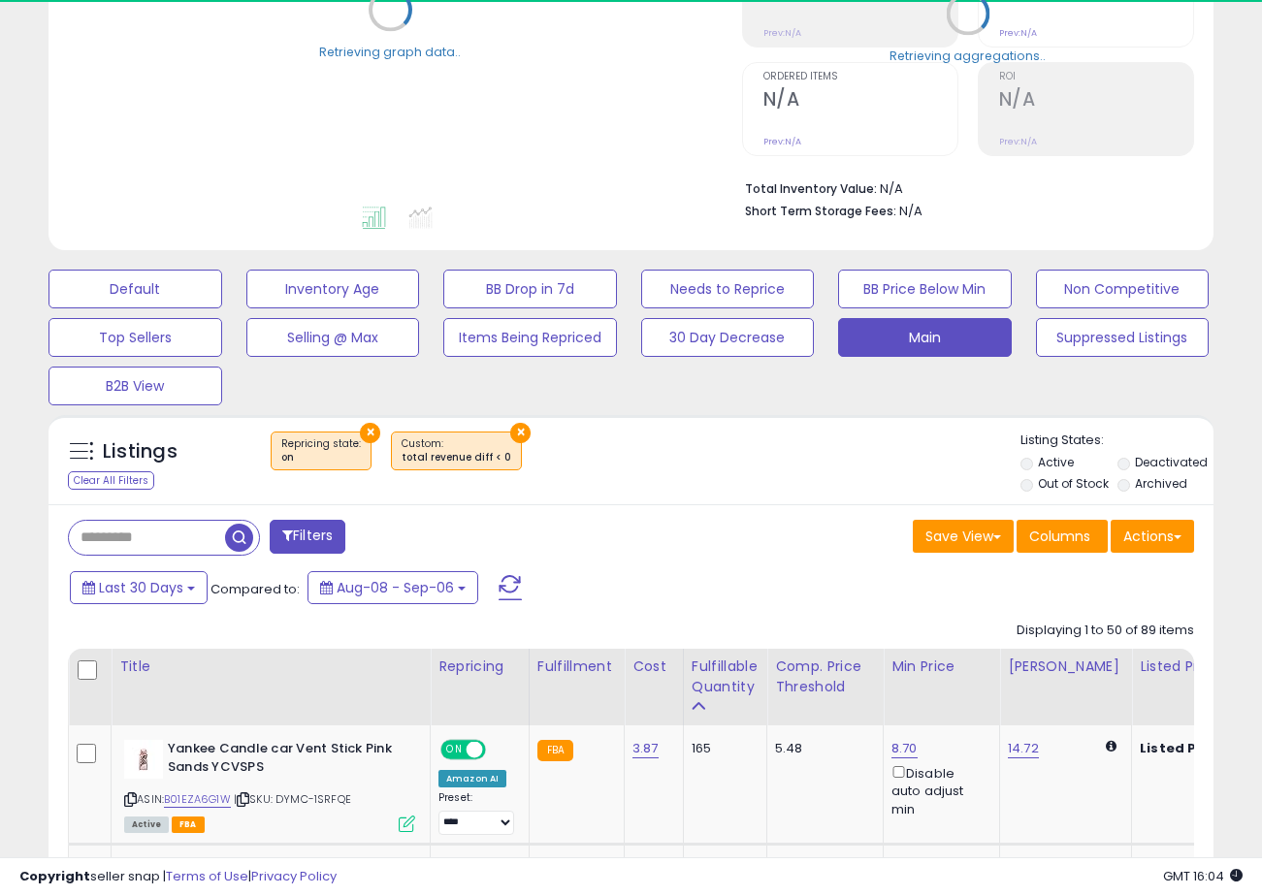
select select "**"
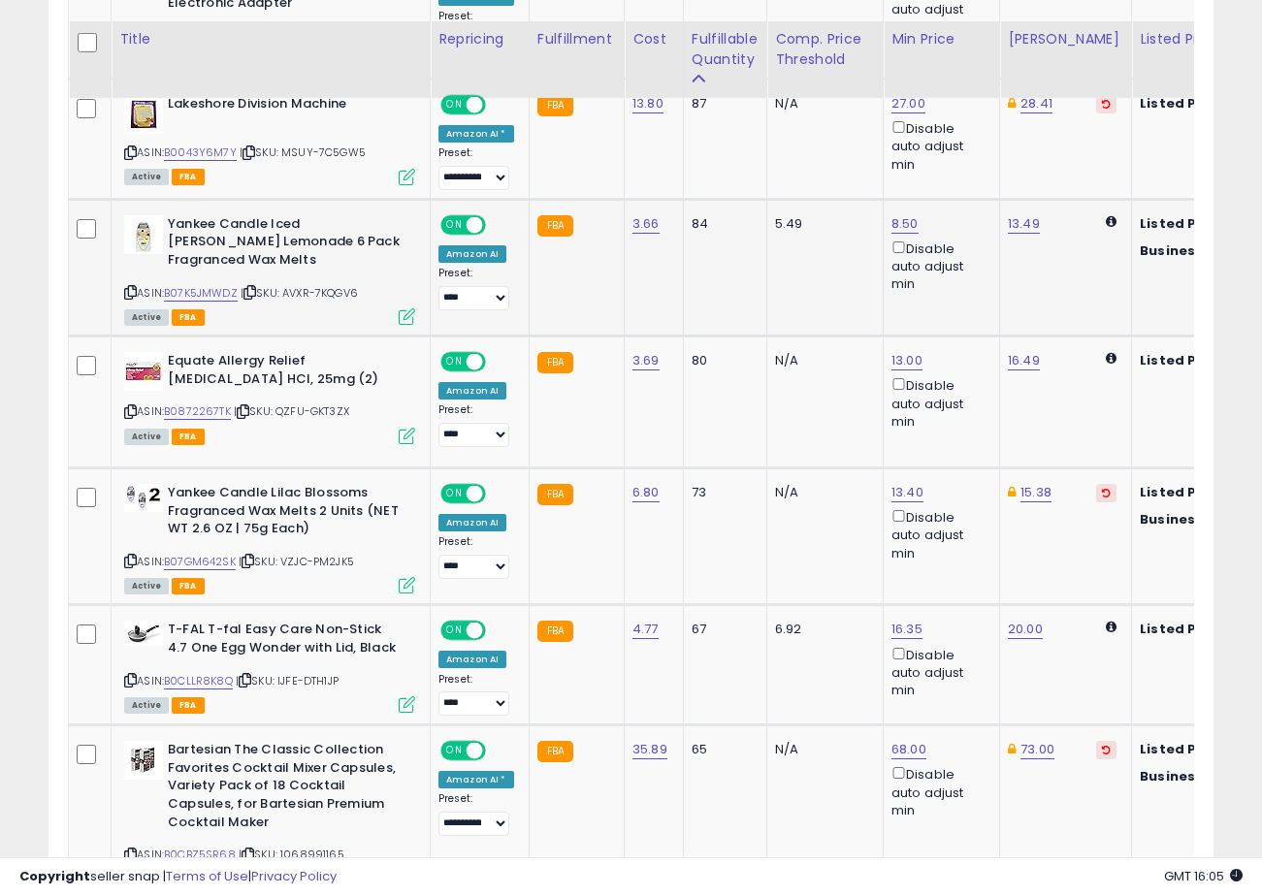
scroll to position [1461, 0]
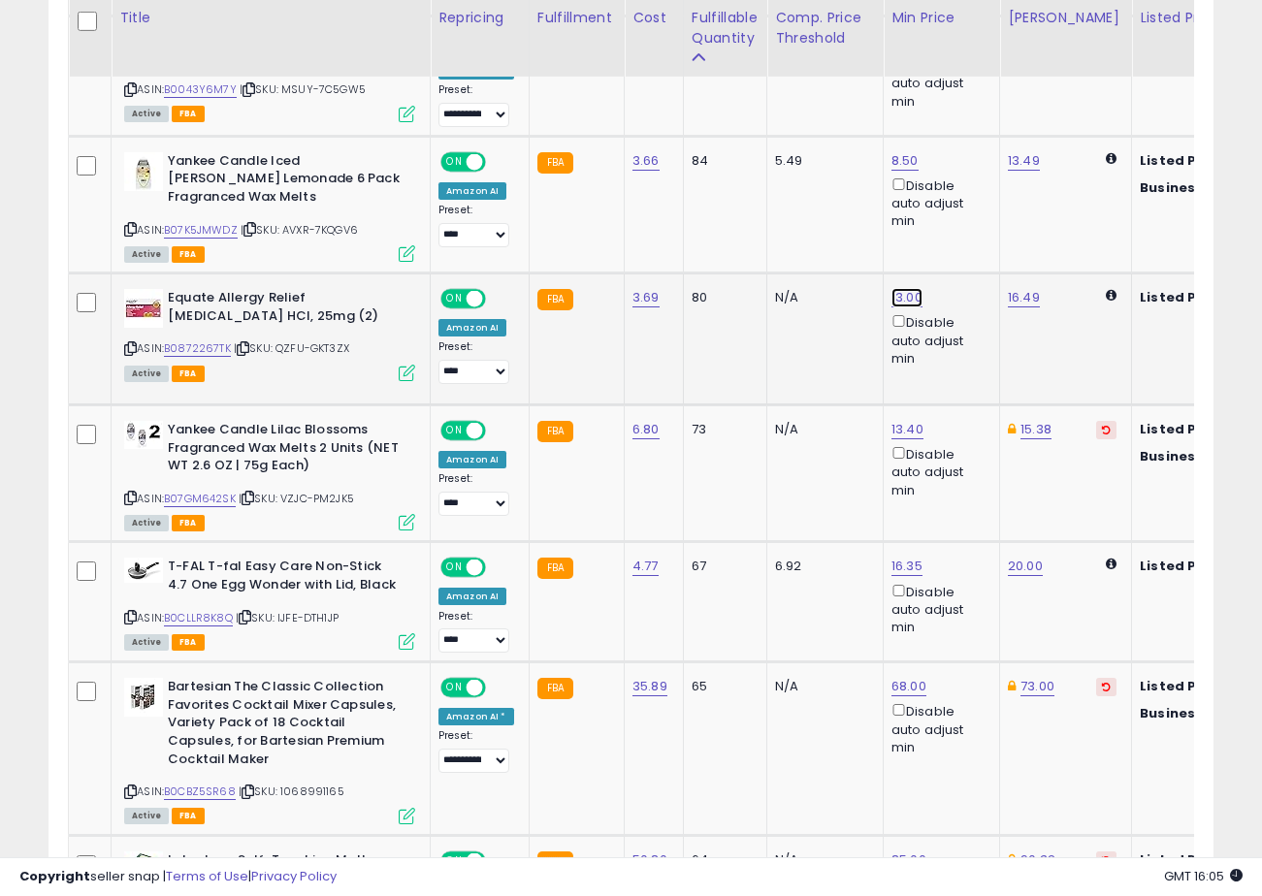
click at [898, 299] on link "13.00" at bounding box center [906, 297] width 31 height 19
type input "****"
click at [979, 220] on button "submit" at bounding box center [962, 229] width 33 height 29
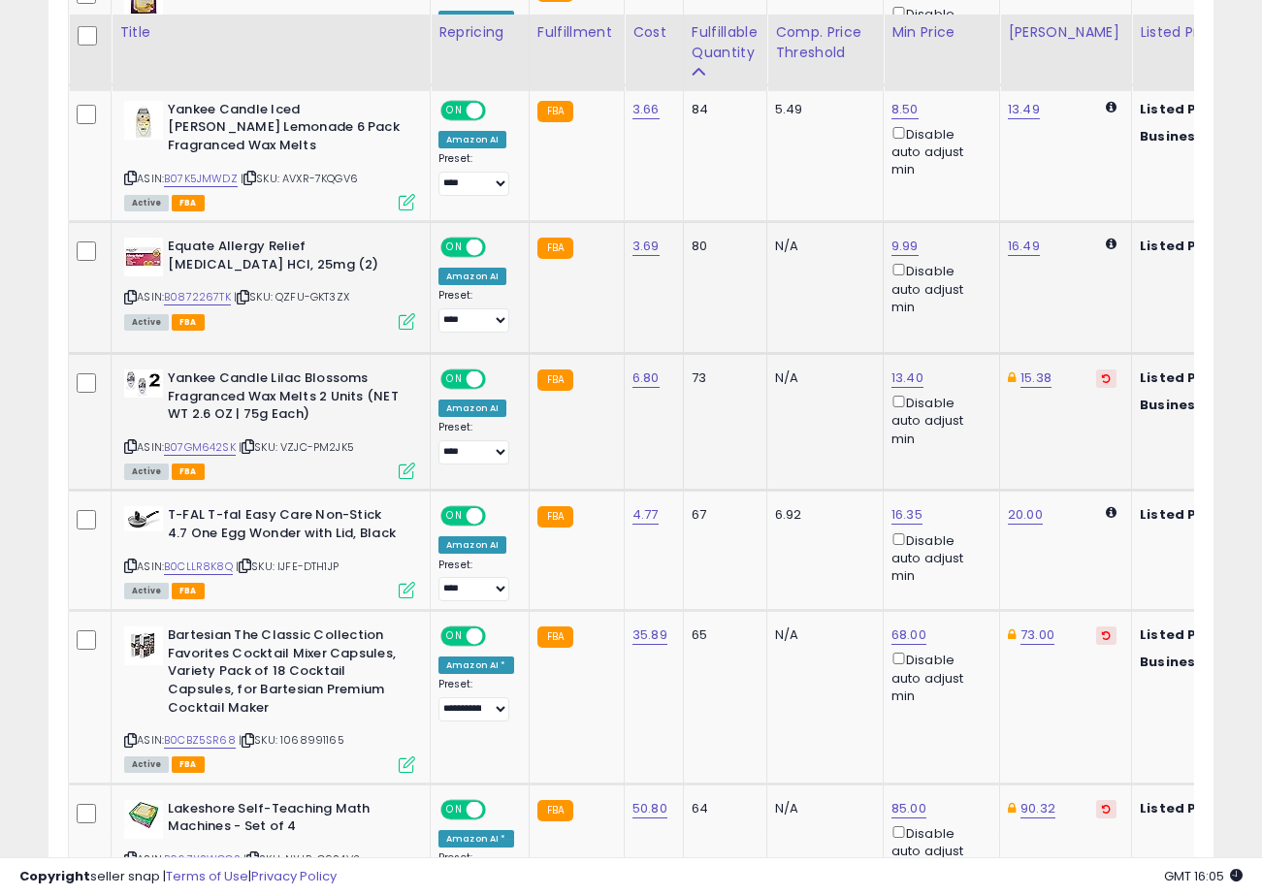
scroll to position [1549, 0]
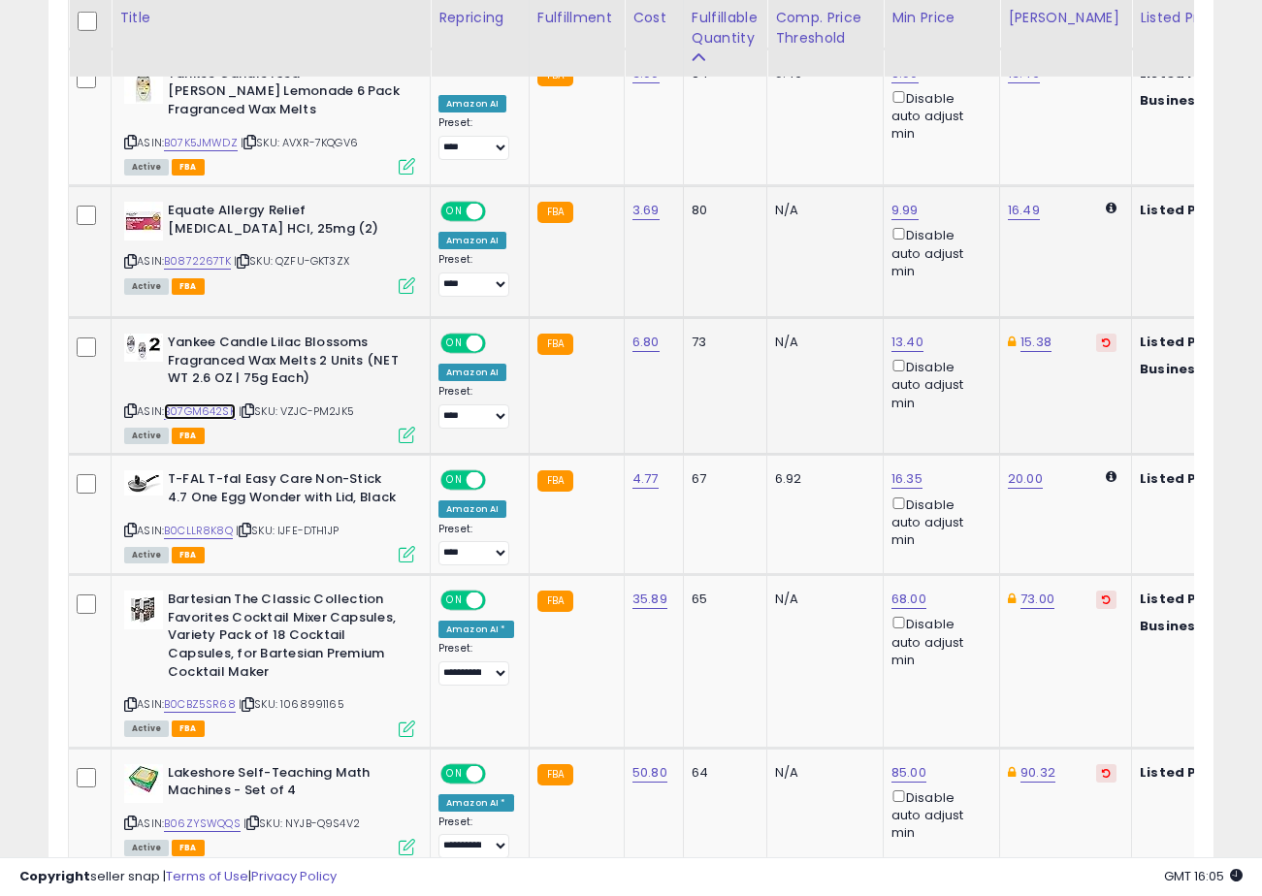
click at [209, 413] on link "B07GM642SK" at bounding box center [200, 411] width 72 height 16
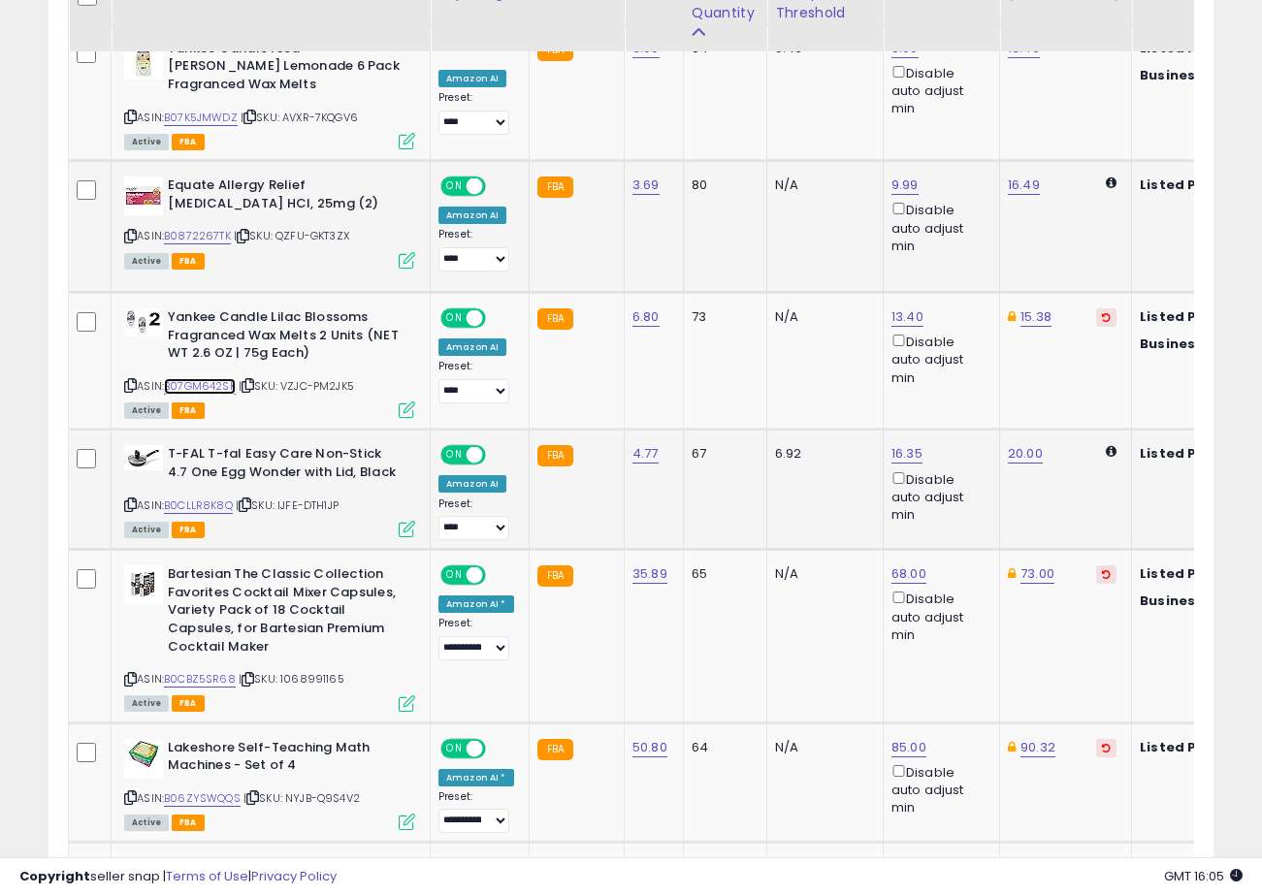
scroll to position [1632, 0]
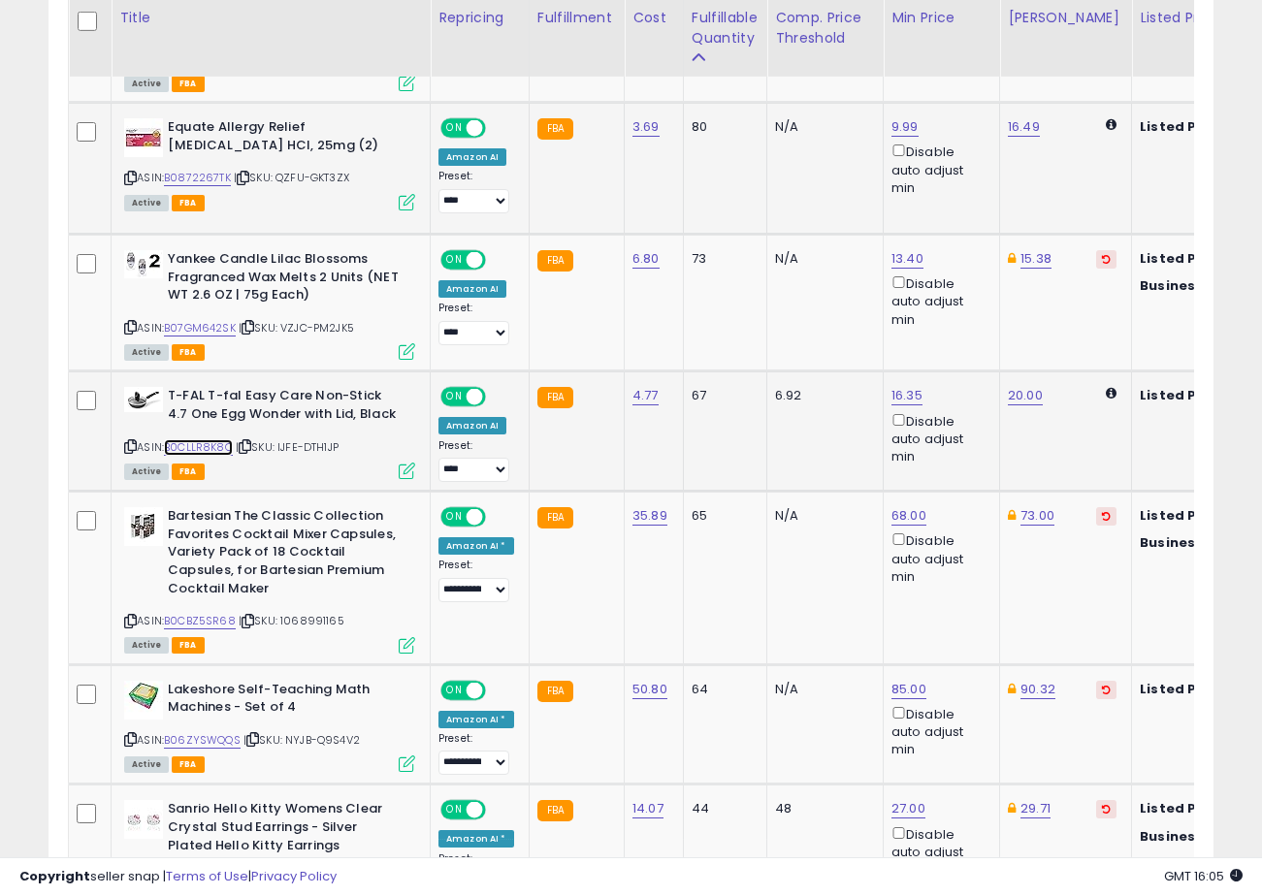
click at [214, 447] on link "B0CLLR8K8Q" at bounding box center [198, 447] width 69 height 16
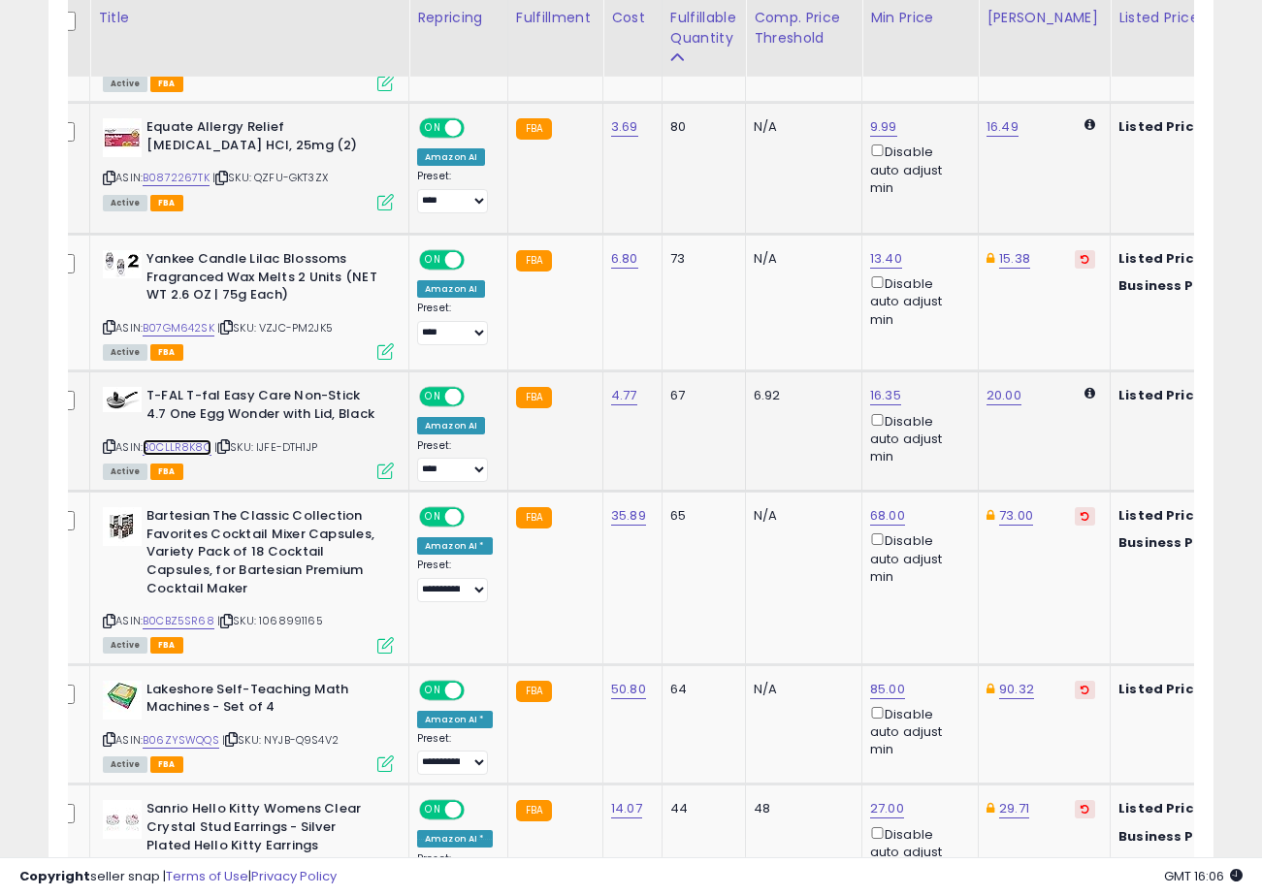
scroll to position [0, 27]
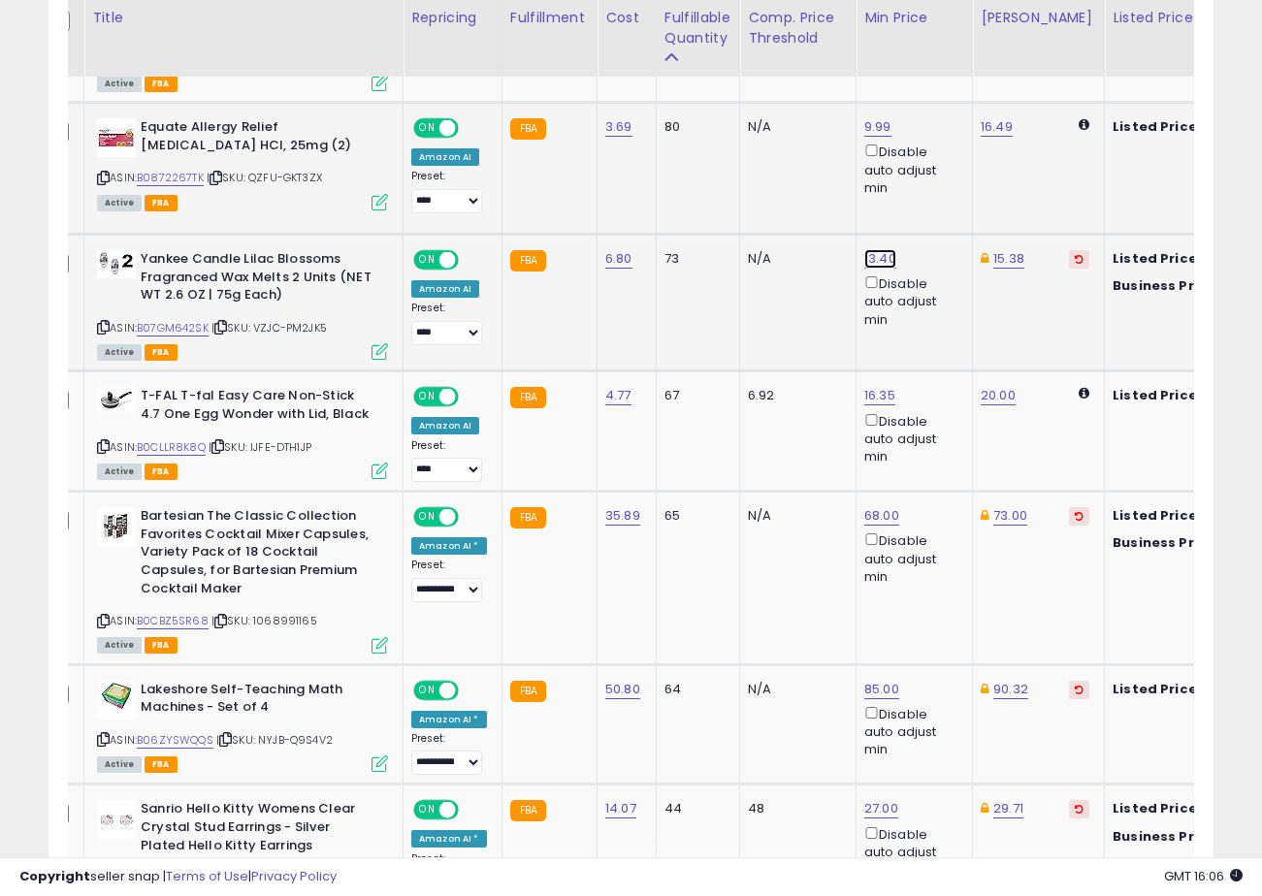
click at [871, 258] on link "13.40" at bounding box center [880, 258] width 32 height 19
type input "**"
click at [941, 192] on button "submit" at bounding box center [934, 191] width 33 height 29
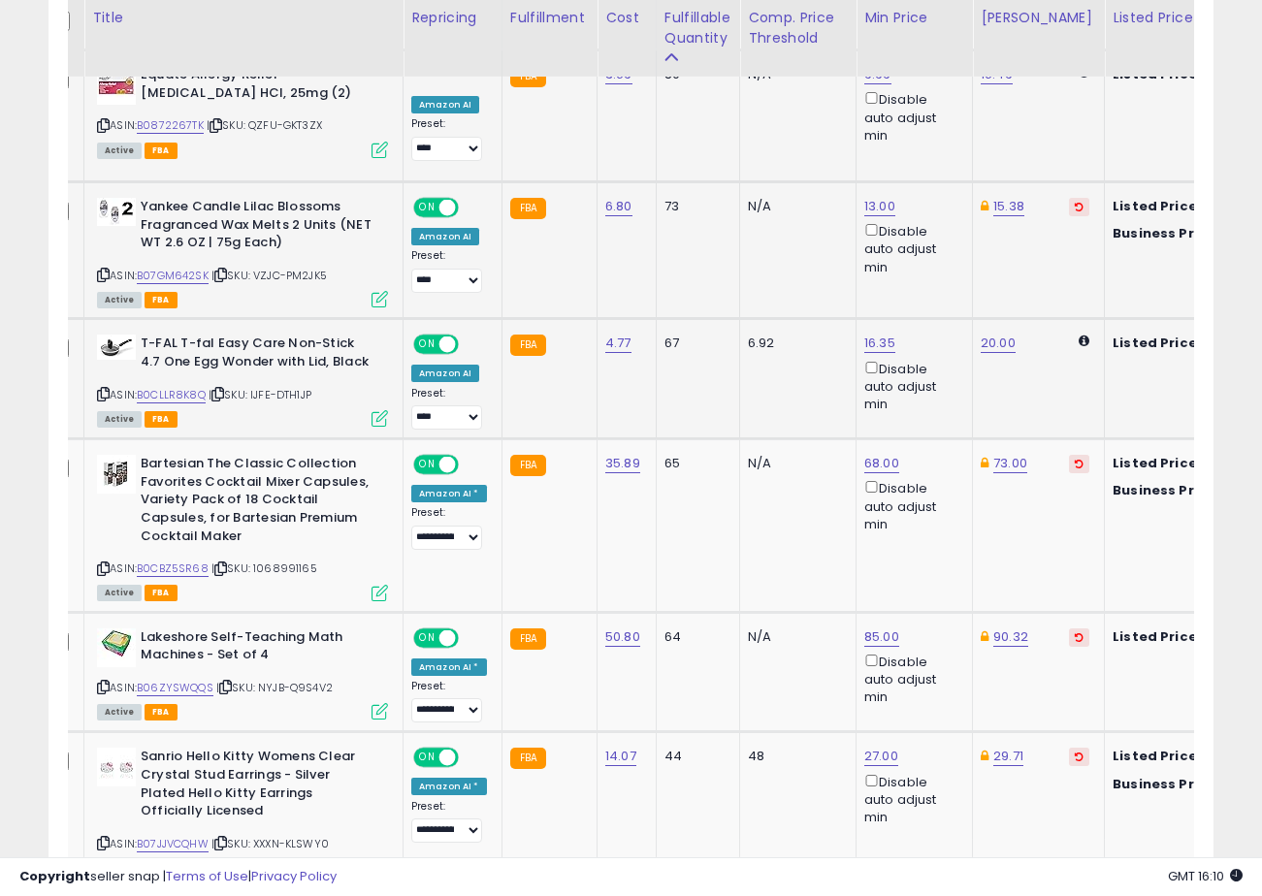
scroll to position [0, 0]
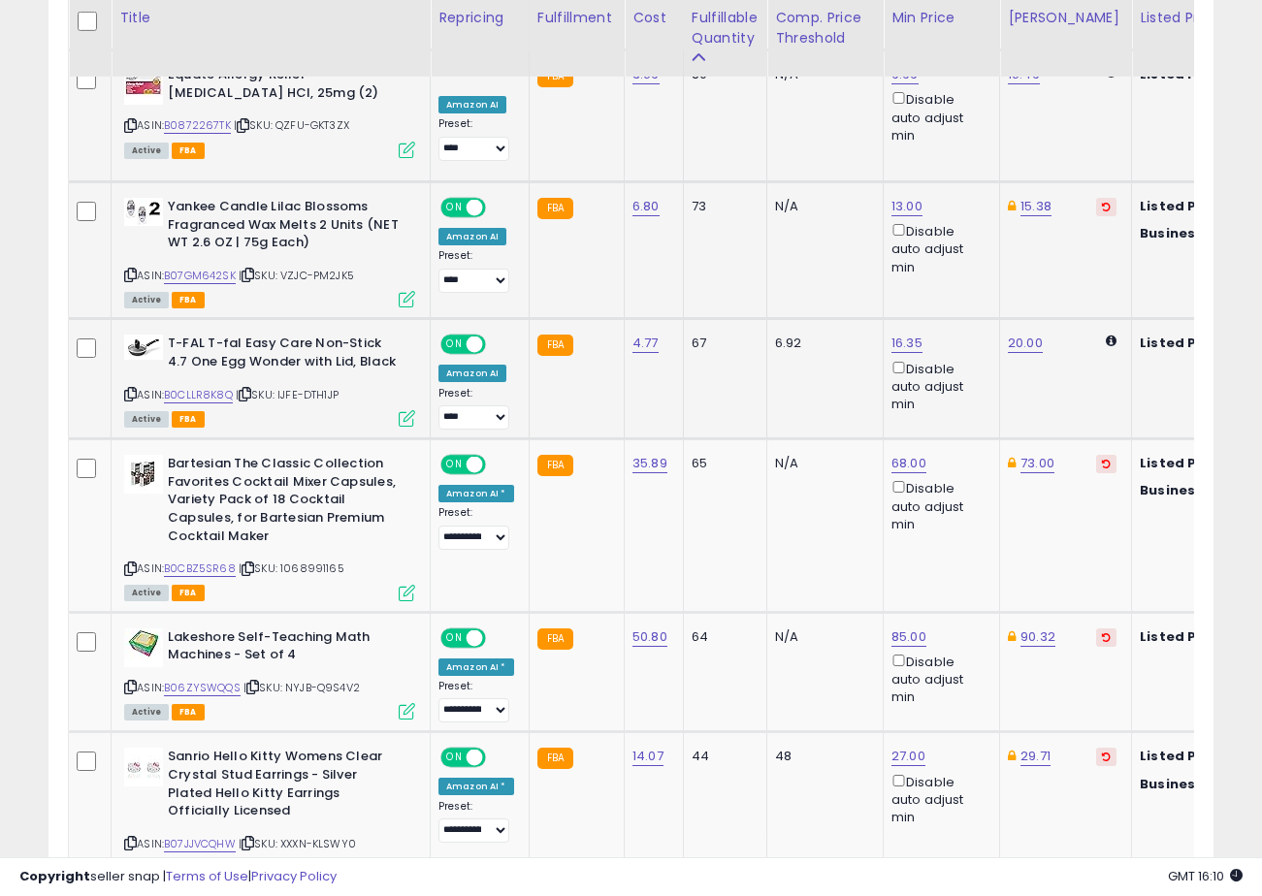
click at [614, 391] on td "FBA" at bounding box center [576, 379] width 95 height 120
click at [675, 389] on td "4.77" at bounding box center [654, 379] width 59 height 120
click at [691, 392] on td "67" at bounding box center [724, 379] width 83 height 120
click at [687, 394] on td "67" at bounding box center [724, 379] width 83 height 120
click at [613, 382] on td "FBA" at bounding box center [576, 379] width 95 height 120
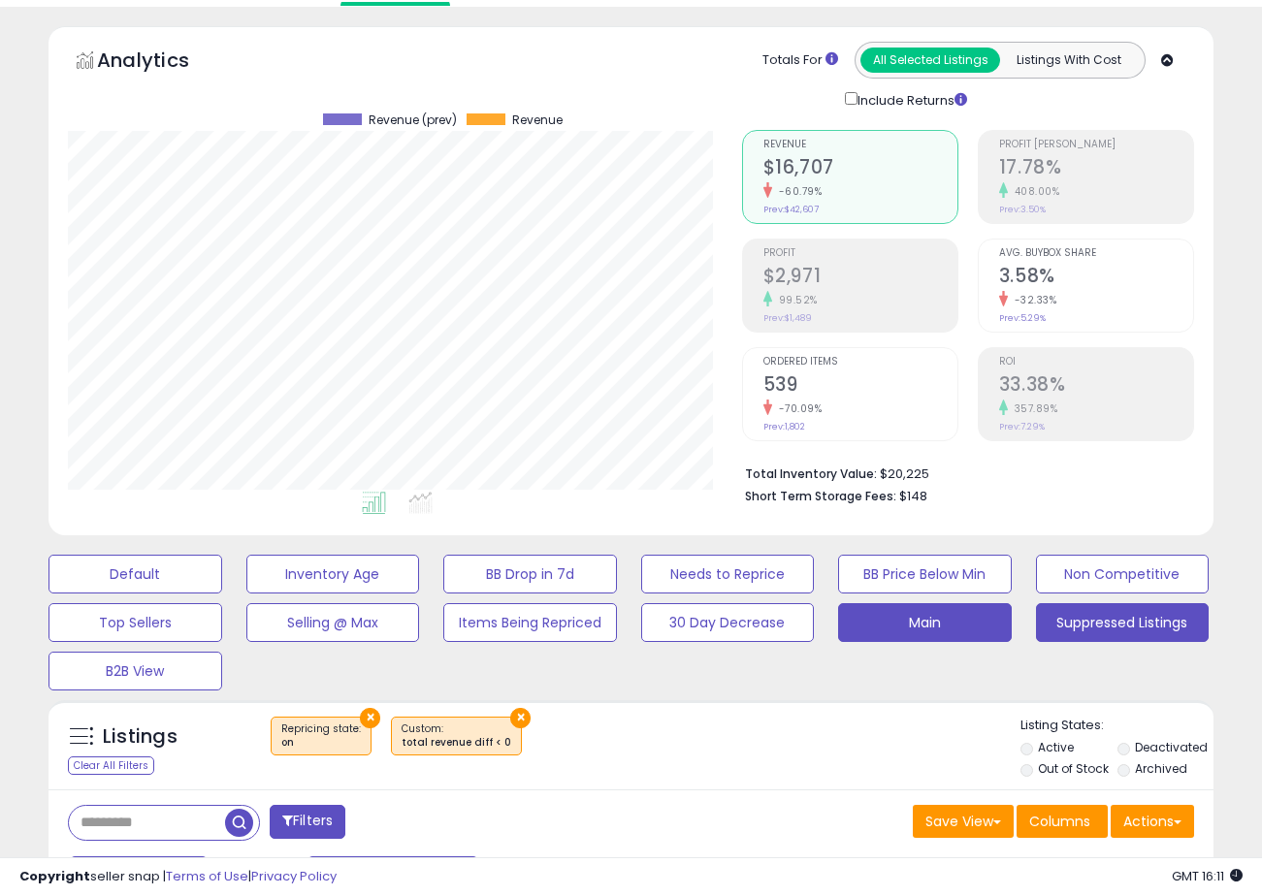
scroll to position [62, 0]
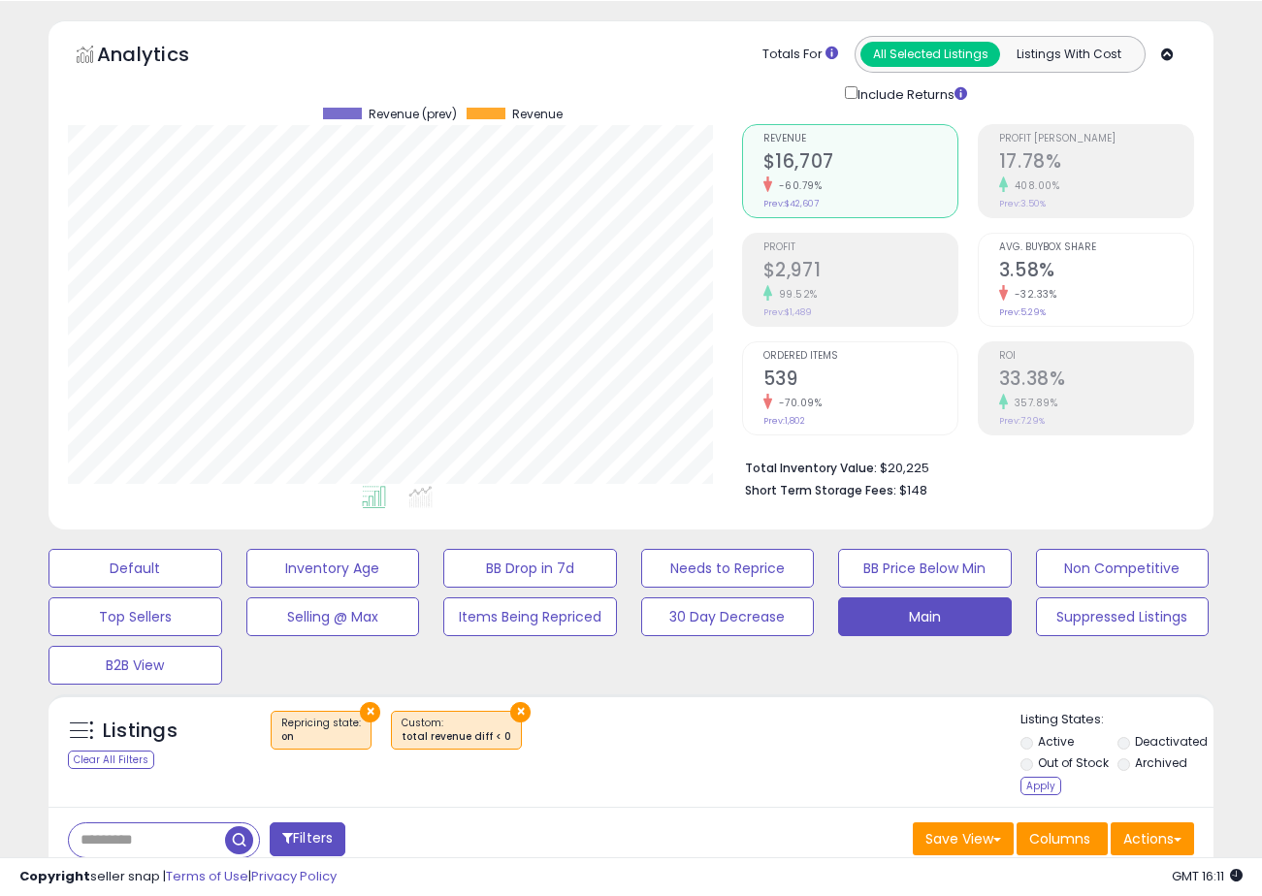
click at [1127, 756] on li "Archived" at bounding box center [1164, 765] width 95 height 21
click at [1138, 764] on label "Archived" at bounding box center [1161, 763] width 52 height 16
click at [1036, 787] on div "Apply" at bounding box center [1040, 786] width 41 height 18
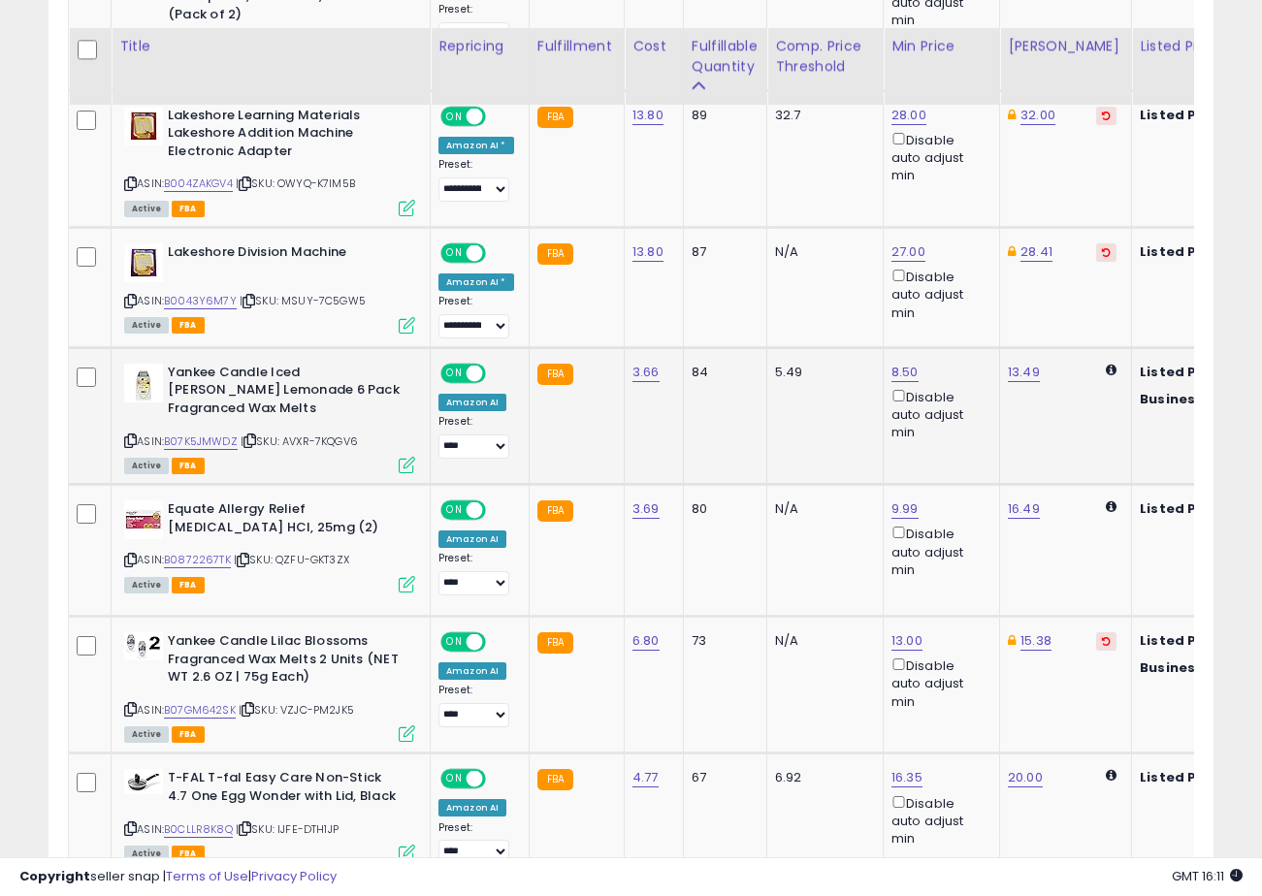
scroll to position [1301, 0]
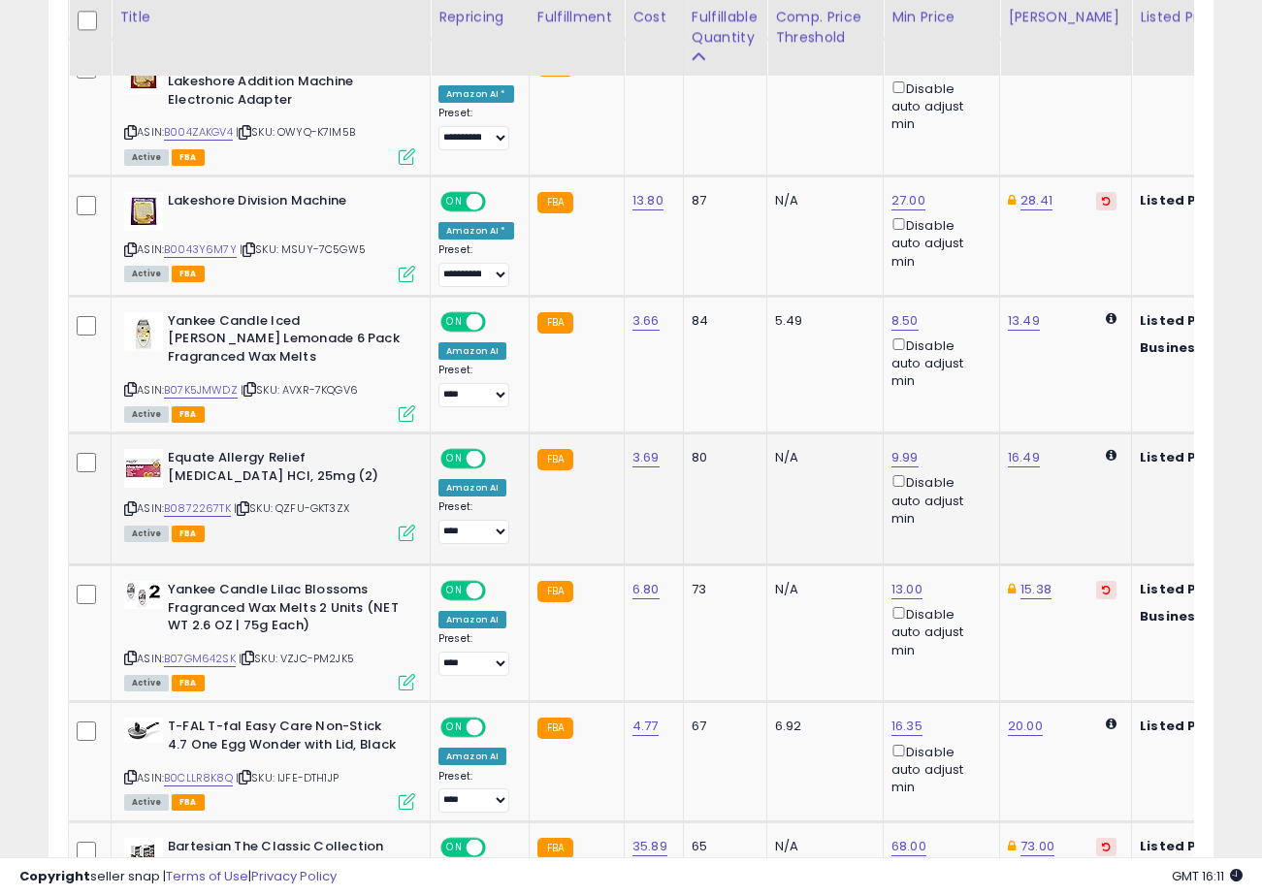
click at [683, 485] on td "80" at bounding box center [724, 500] width 83 height 132
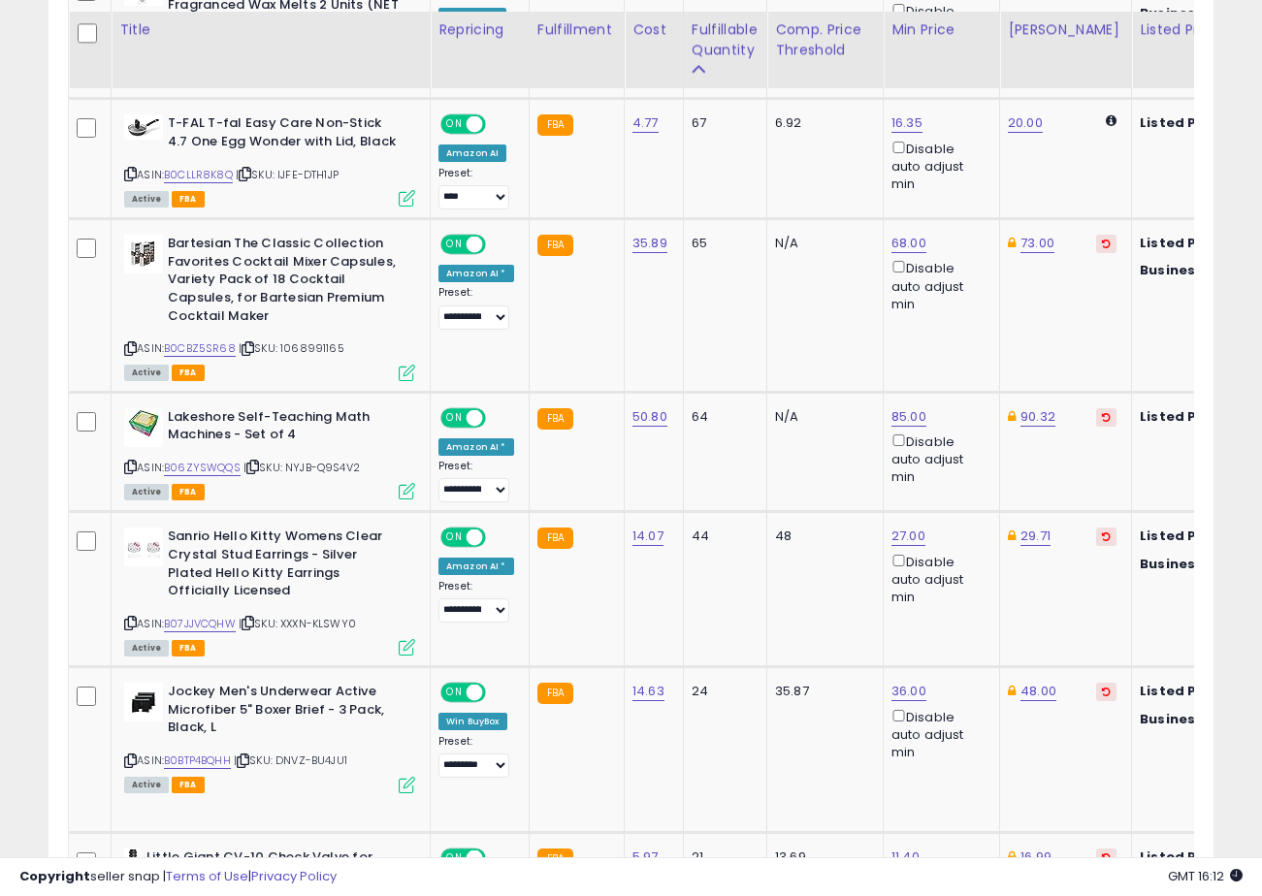
scroll to position [1937, 0]
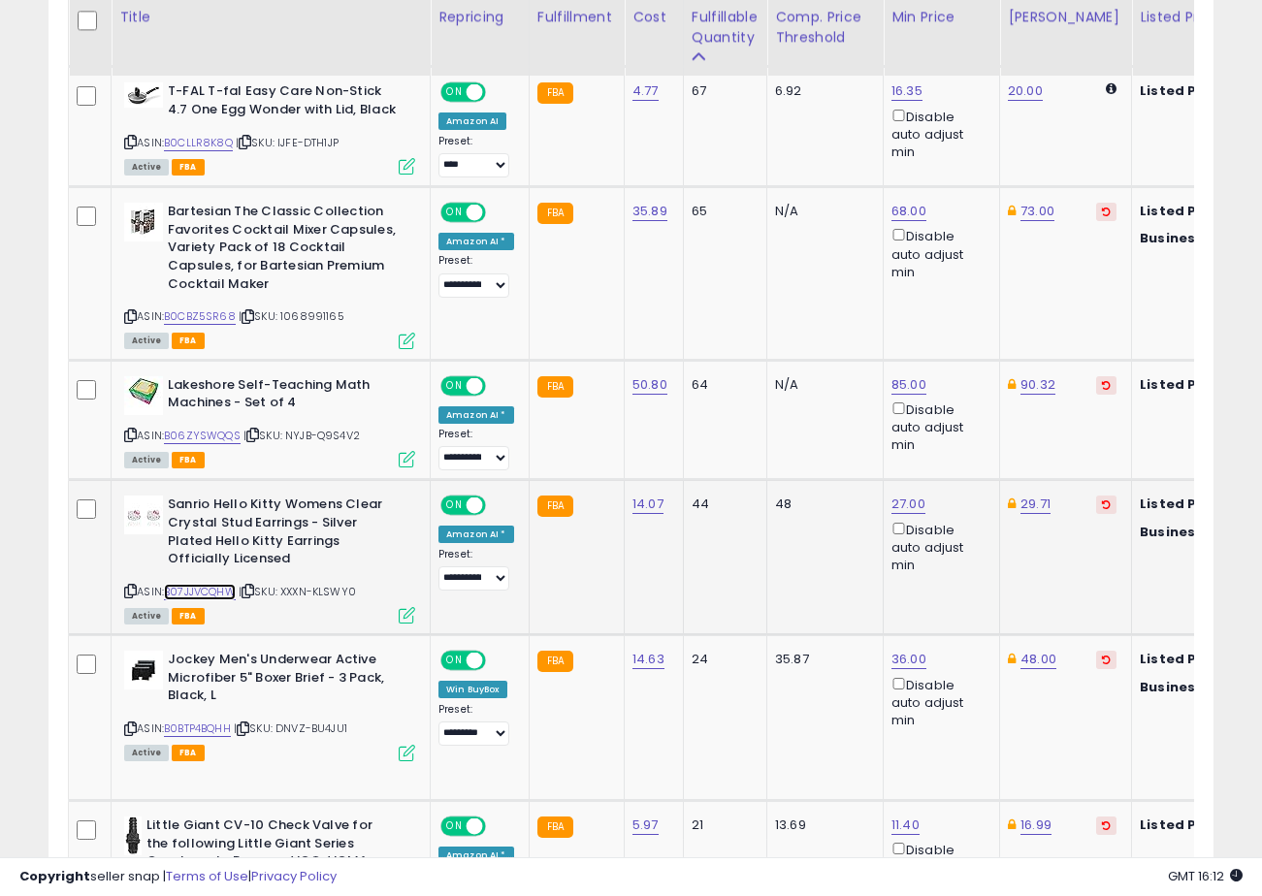
click at [199, 592] on link "B07JJVCQHW" at bounding box center [200, 592] width 72 height 16
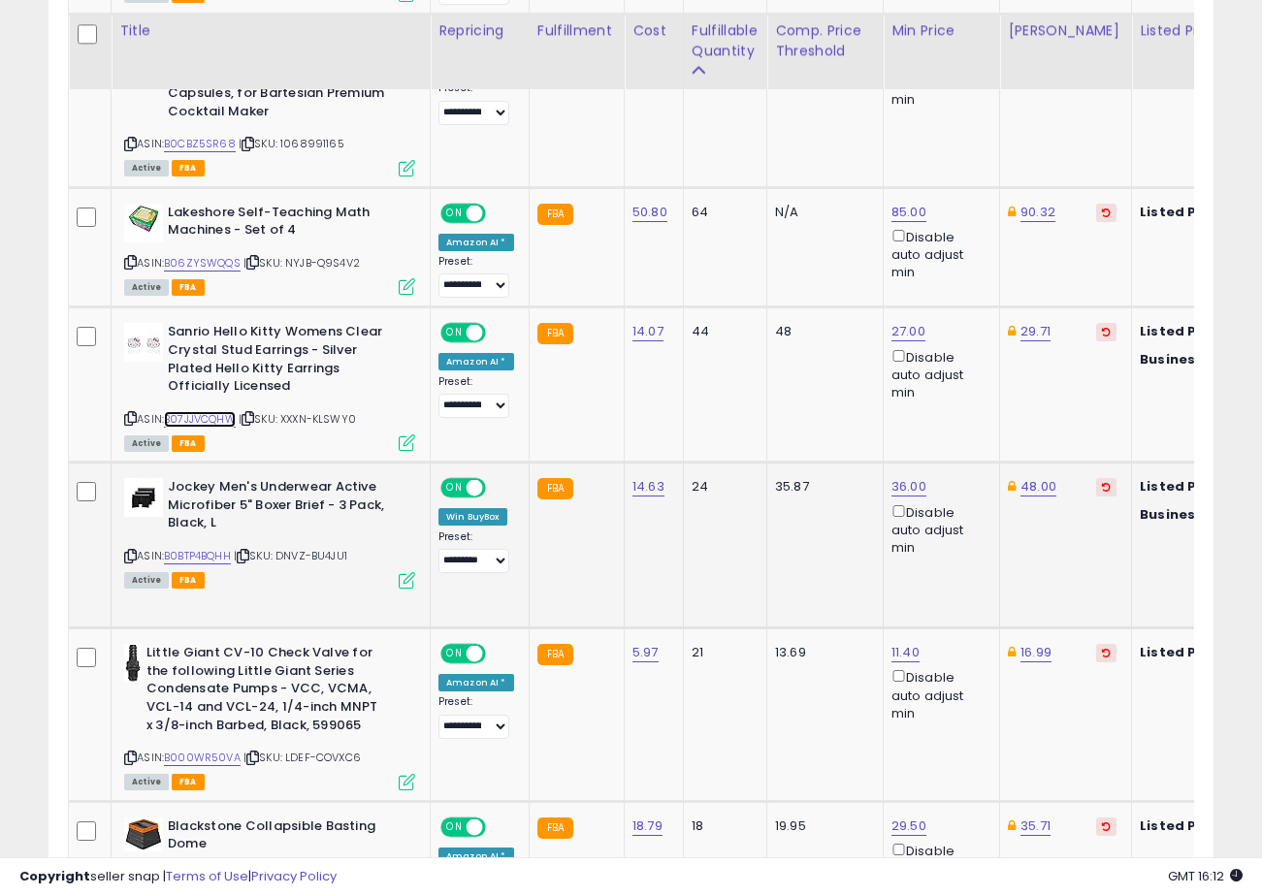
scroll to position [2123, 0]
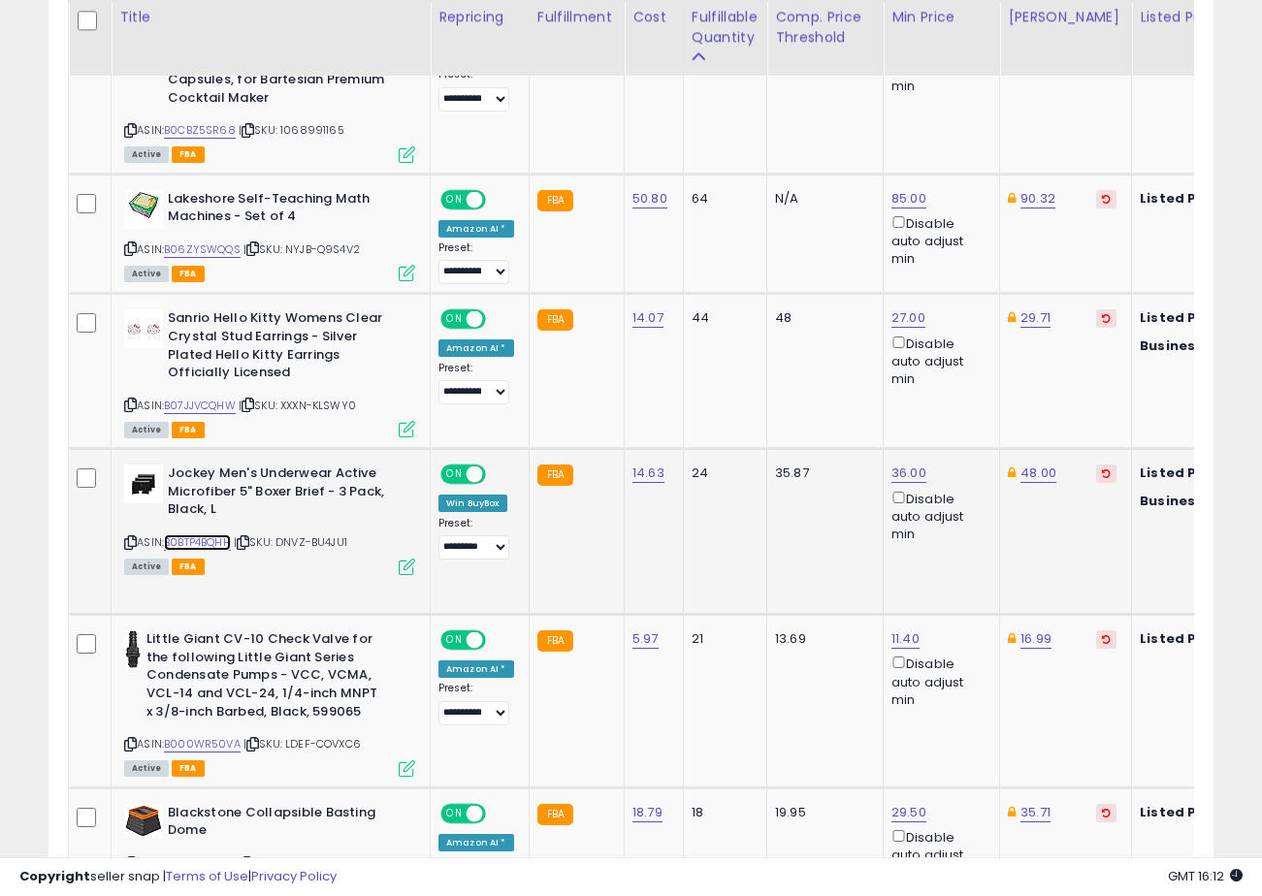
click at [216, 538] on link "B0BTP4BQHH" at bounding box center [197, 542] width 67 height 16
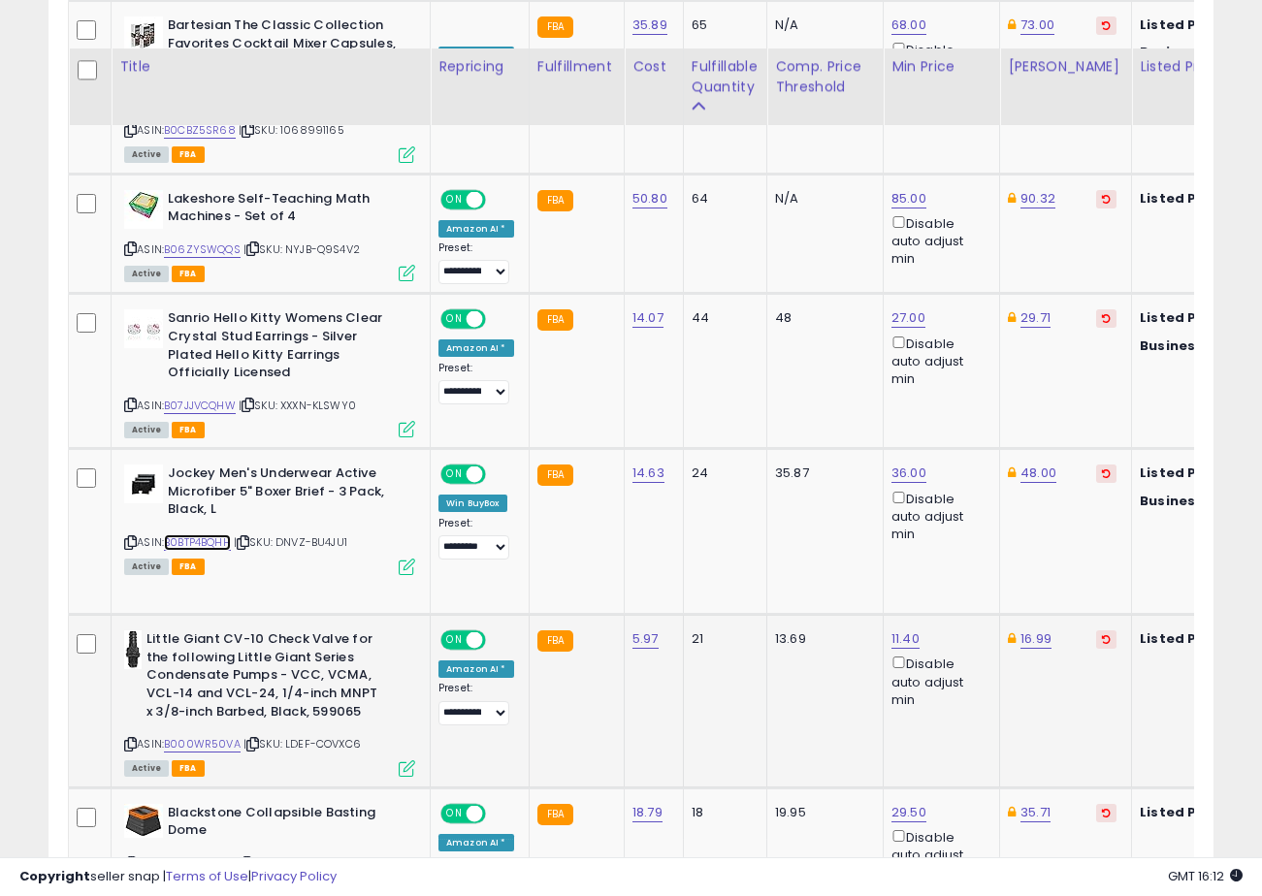
scroll to position [2197, 0]
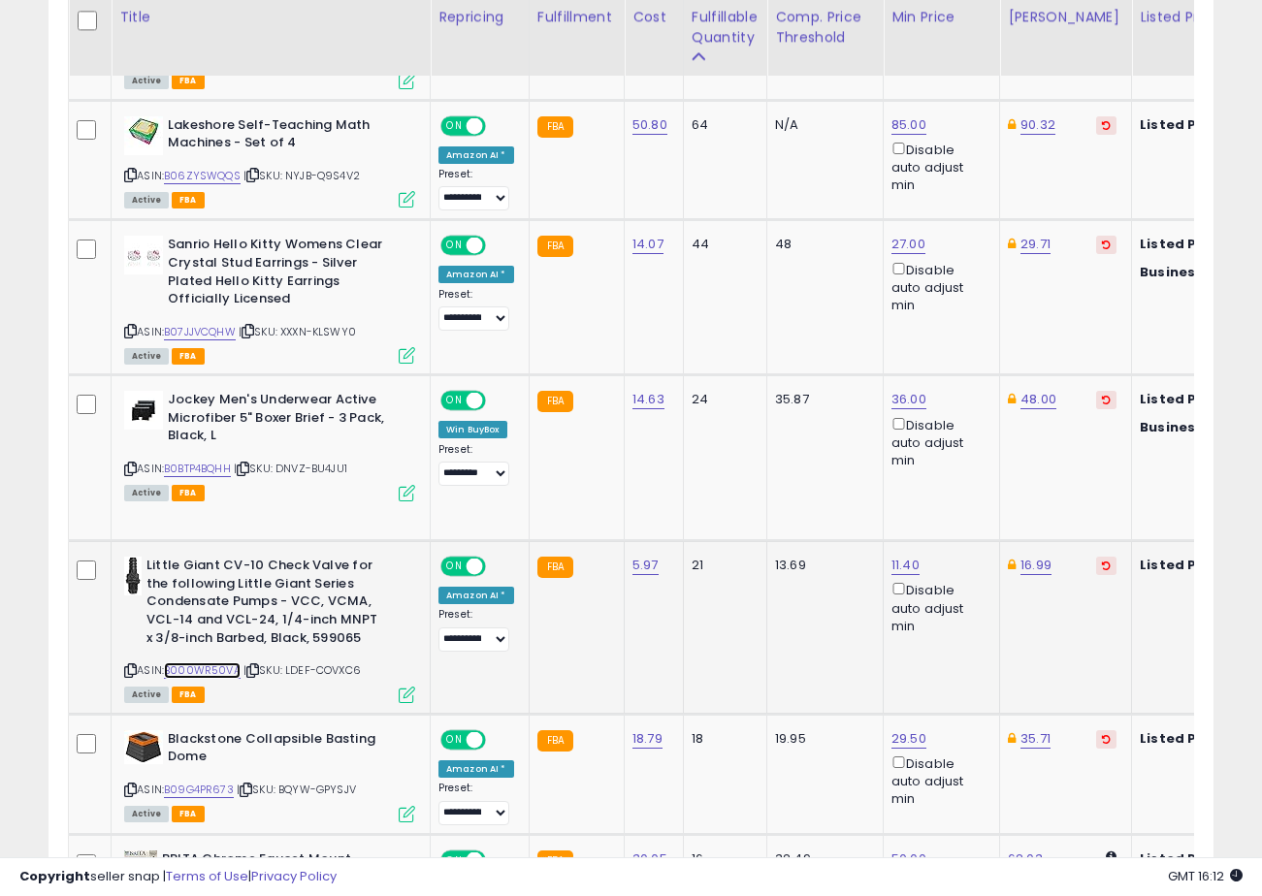
click at [217, 665] on link "B000WR50VA" at bounding box center [202, 670] width 77 height 16
click at [902, 568] on link "11.40" at bounding box center [905, 565] width 28 height 19
type input "*"
click at [966, 496] on icon "submit" at bounding box center [960, 497] width 12 height 12
click at [487, 644] on select "**********" at bounding box center [473, 639] width 71 height 24
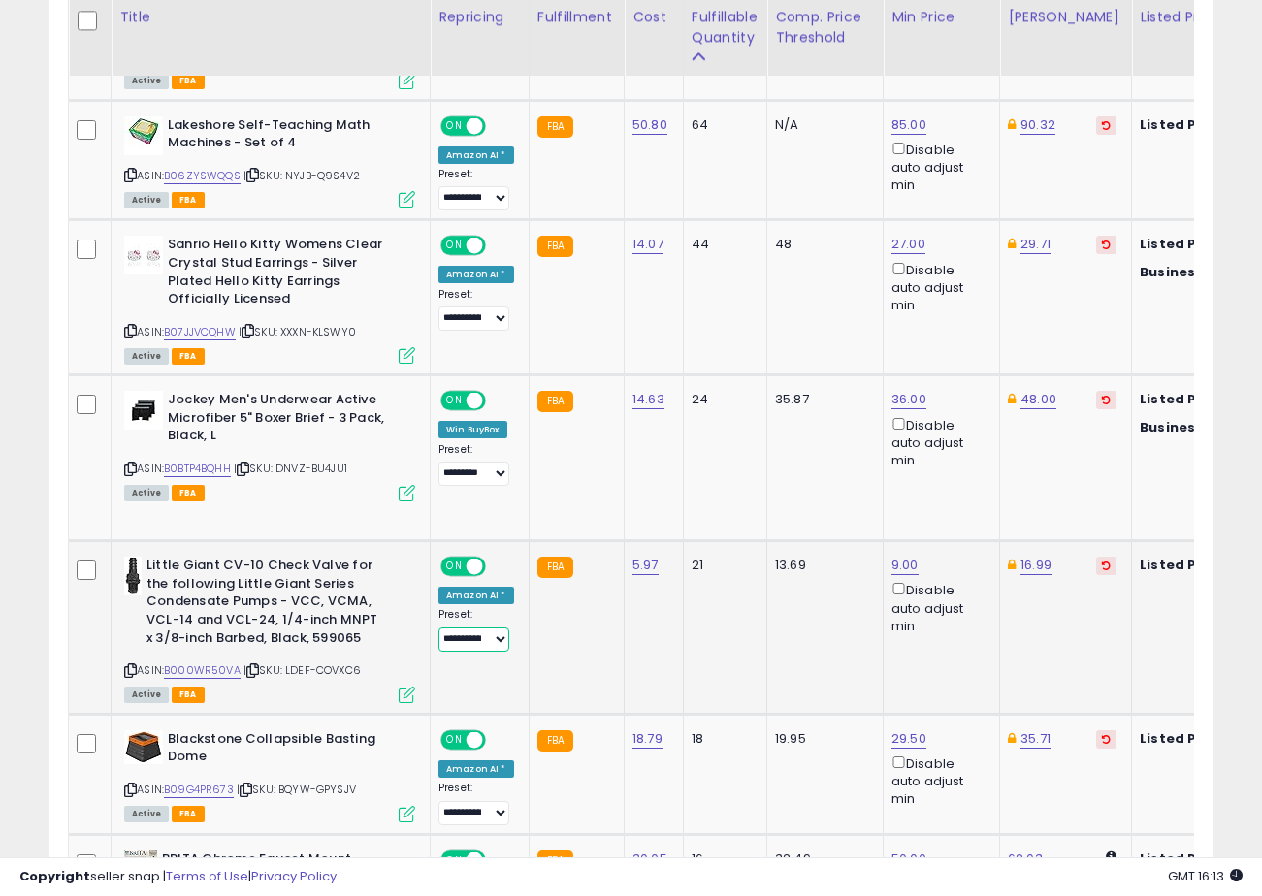
select select "*********"
click at [438, 627] on select "**********" at bounding box center [473, 639] width 71 height 24
click at [828, 627] on td "13.69" at bounding box center [825, 627] width 116 height 173
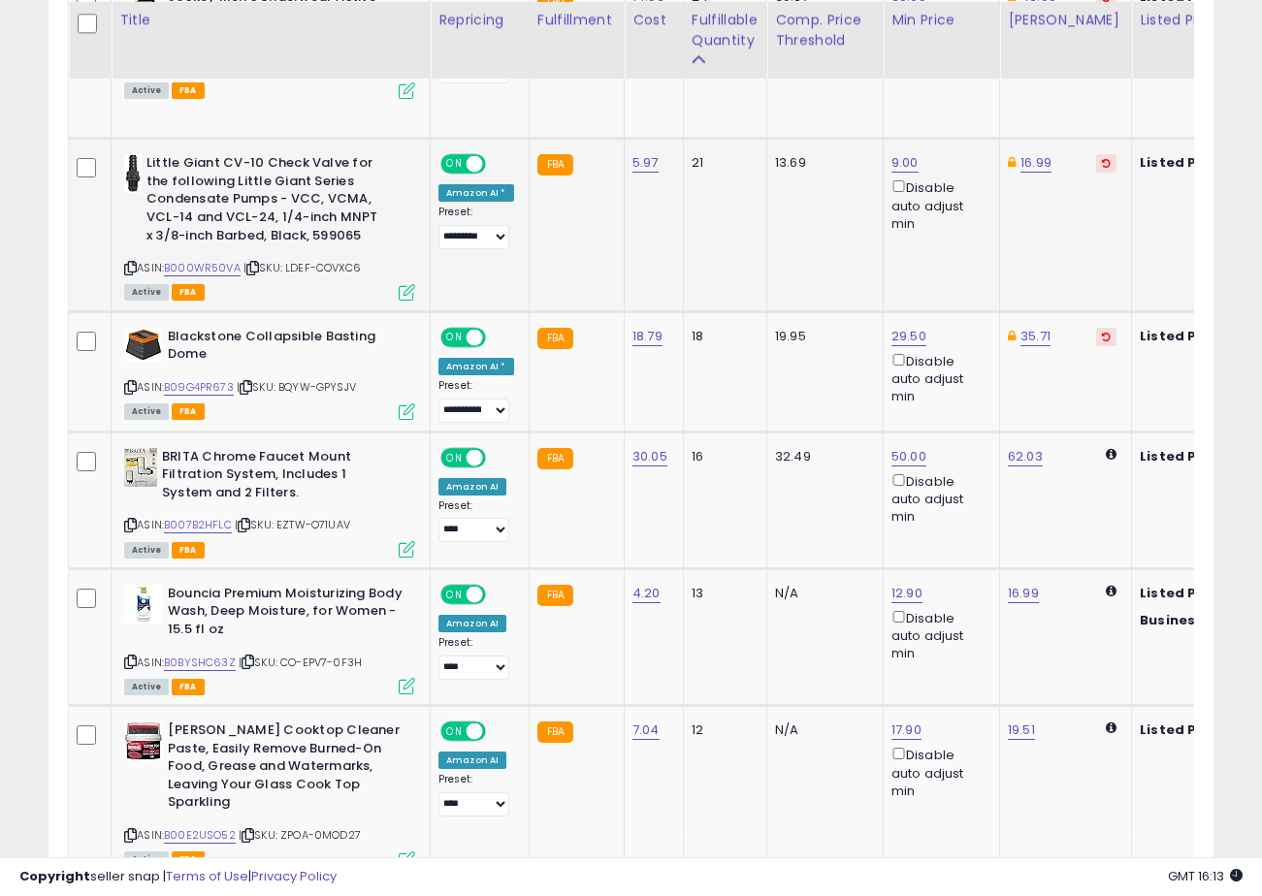
scroll to position [2603, 0]
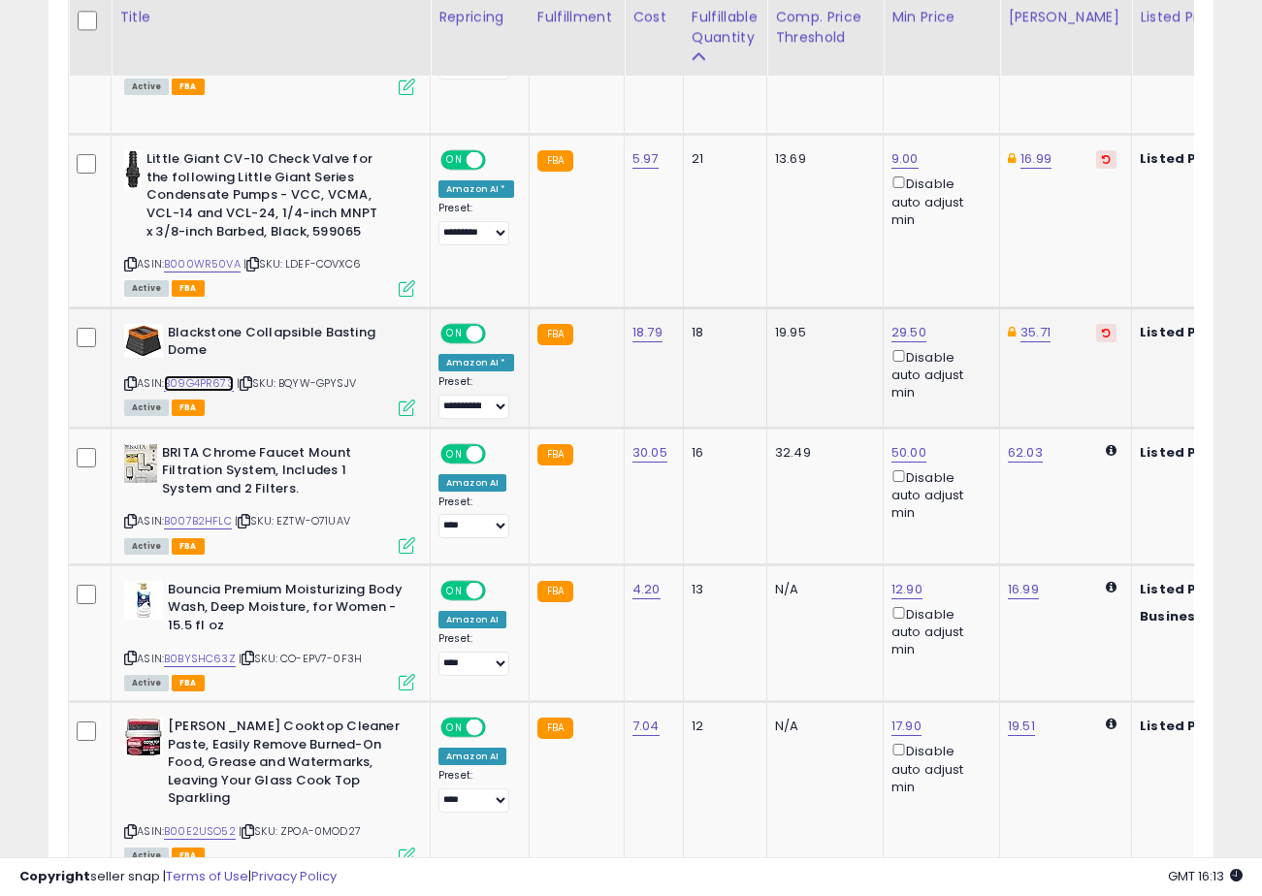
click at [207, 384] on link "B09G4PR673" at bounding box center [199, 383] width 70 height 16
click at [208, 528] on link "B007B2HFLC" at bounding box center [198, 521] width 68 height 16
click at [201, 656] on link "B0BYSHC63Z" at bounding box center [200, 659] width 72 height 16
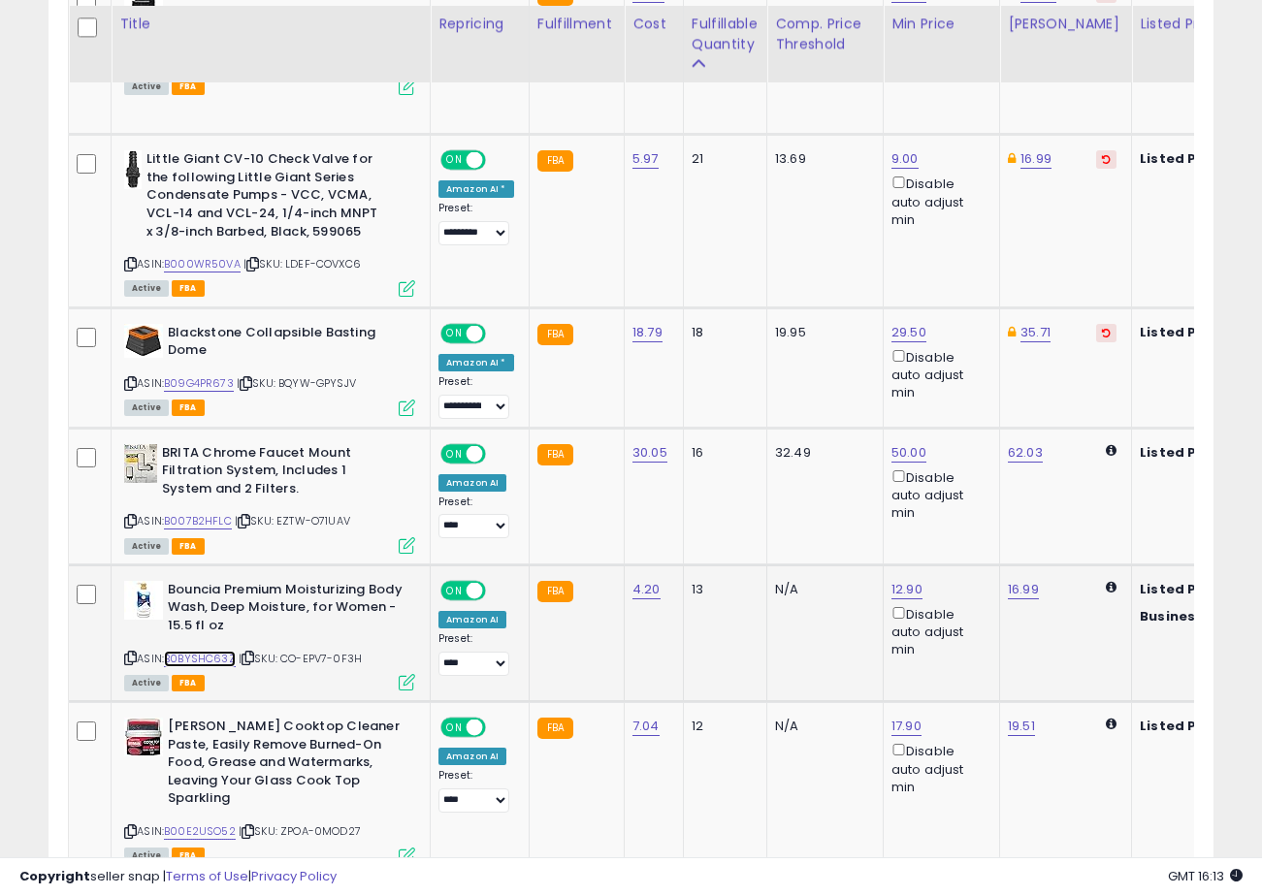
scroll to position [2714, 0]
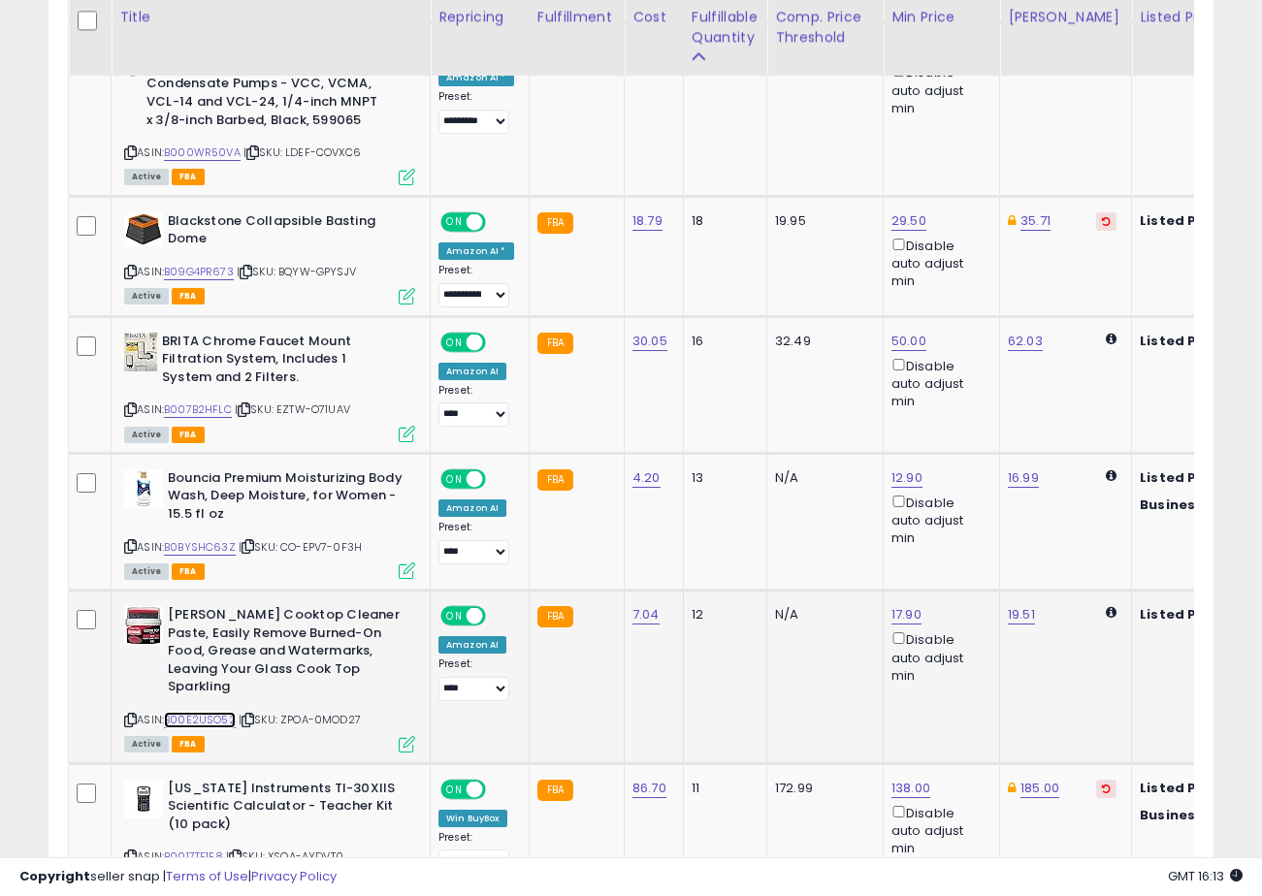
click at [180, 712] on link "B00E2USO52" at bounding box center [200, 720] width 72 height 16
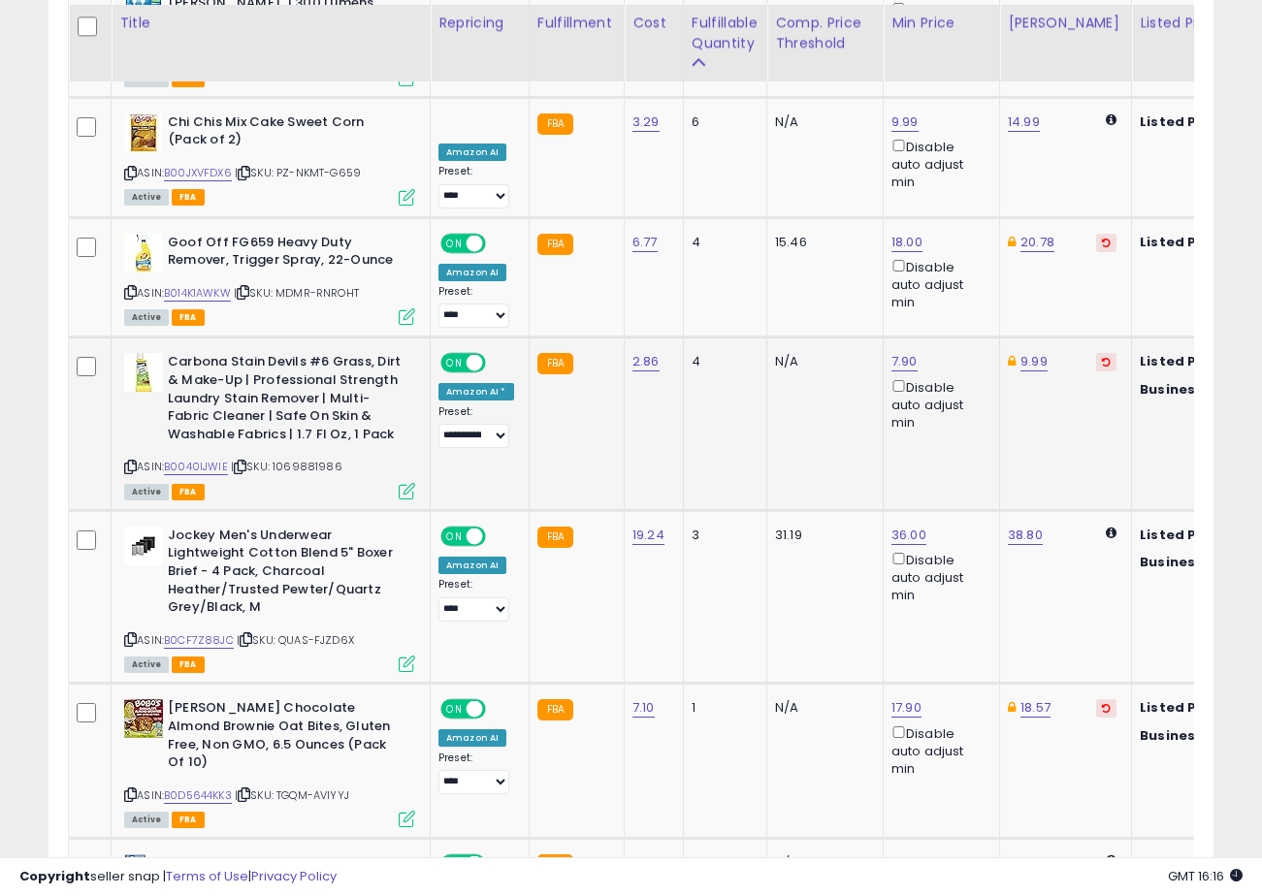
scroll to position [4457, 0]
